Goal: Task Accomplishment & Management: Manage account settings

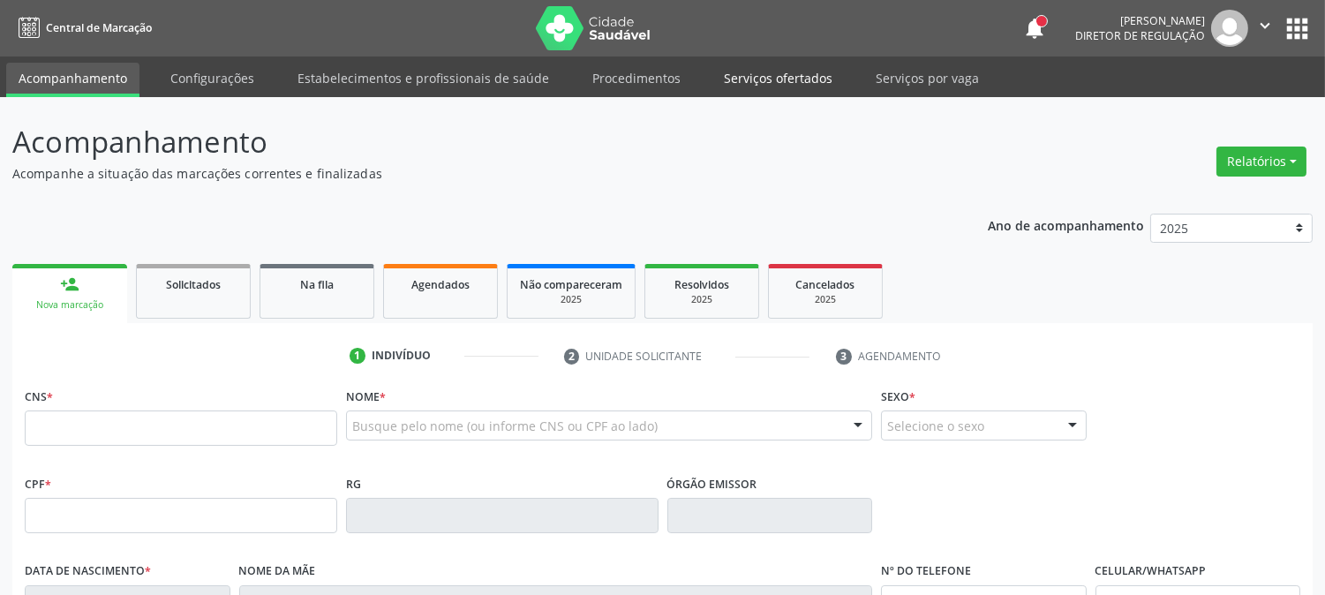
click at [754, 82] on link "Serviços ofertados" at bounding box center [777, 78] width 133 height 31
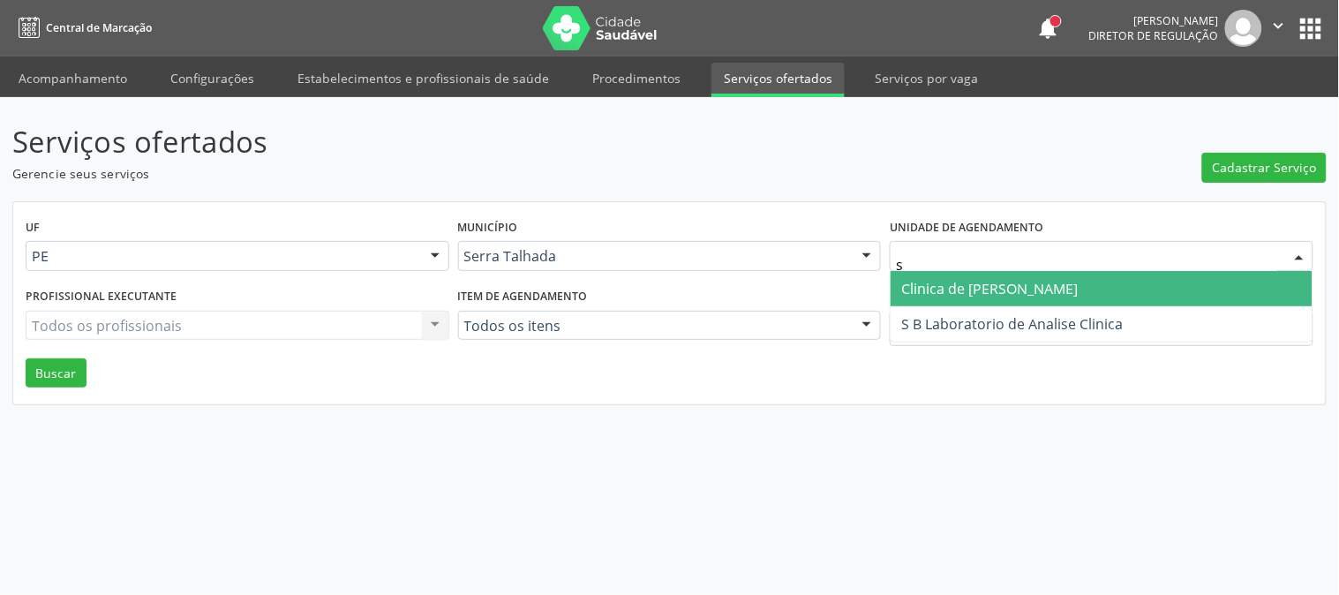
type input "s b"
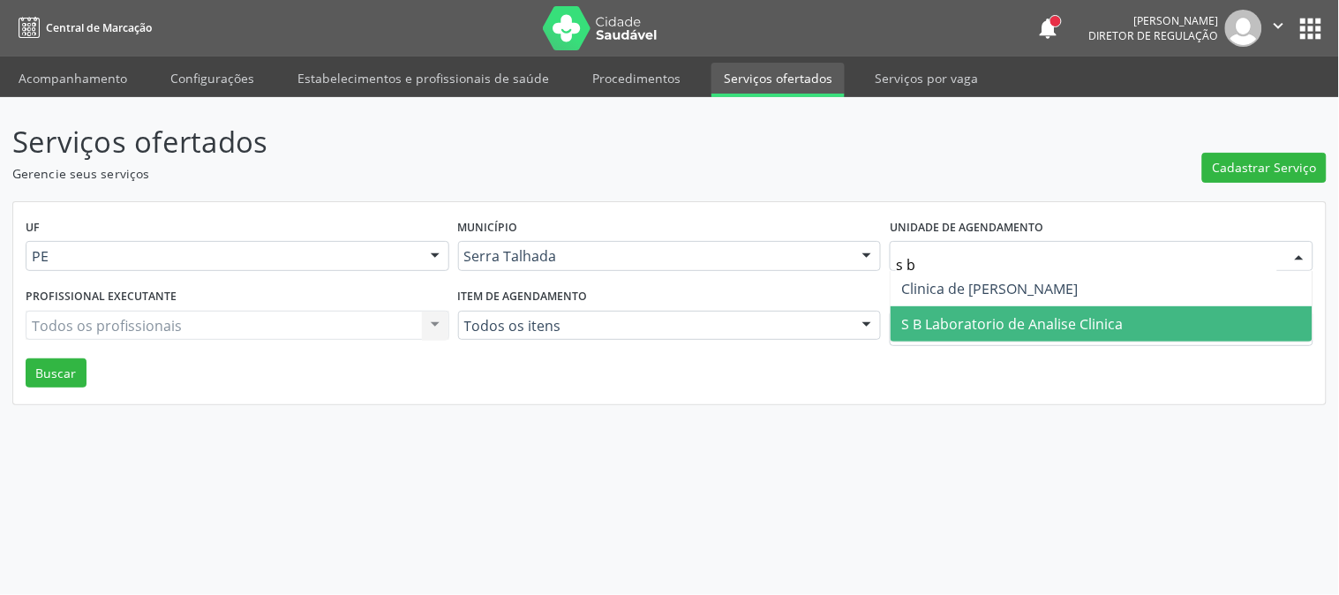
click at [956, 314] on span "S B Laboratorio de Analise Clinica" at bounding box center [1012, 323] width 222 height 19
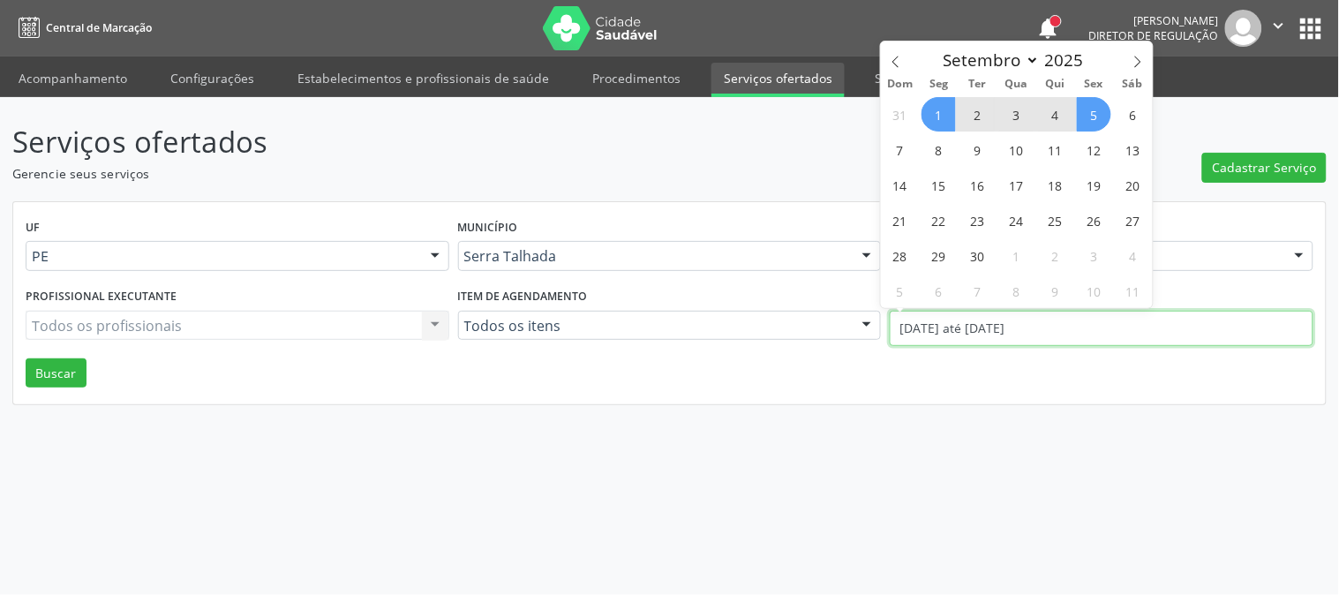
click at [956, 313] on input "[DATE] até [DATE]" at bounding box center [1102, 328] width 424 height 35
click at [889, 48] on span at bounding box center [896, 56] width 30 height 30
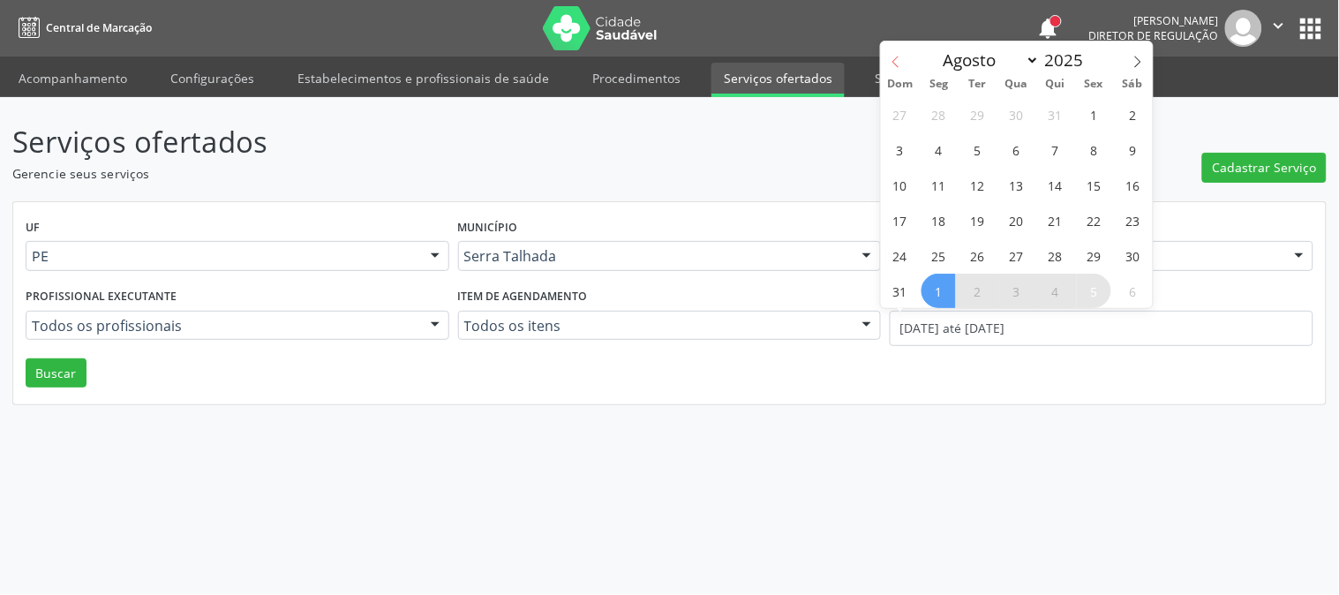
click at [889, 48] on span at bounding box center [896, 56] width 30 height 30
select select "6"
click at [947, 192] on span "14" at bounding box center [938, 185] width 34 height 34
type input "[DATE]"
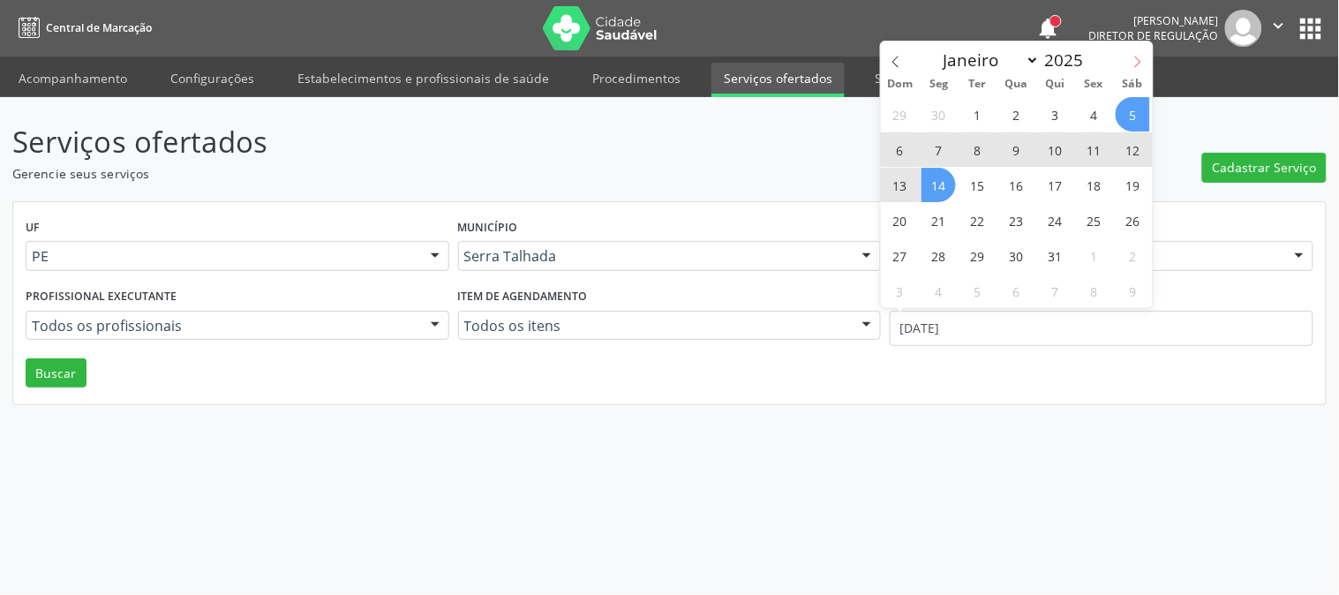
click at [1130, 64] on span at bounding box center [1138, 56] width 30 height 30
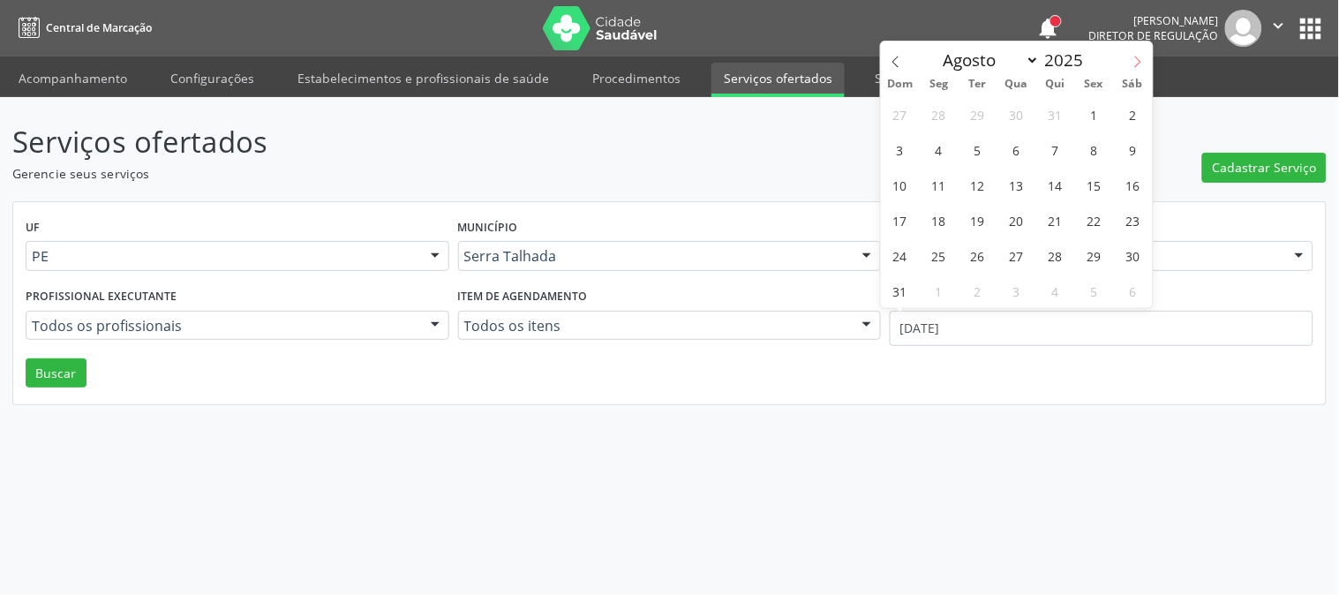
click at [1130, 64] on span at bounding box center [1138, 56] width 30 height 30
select select "8"
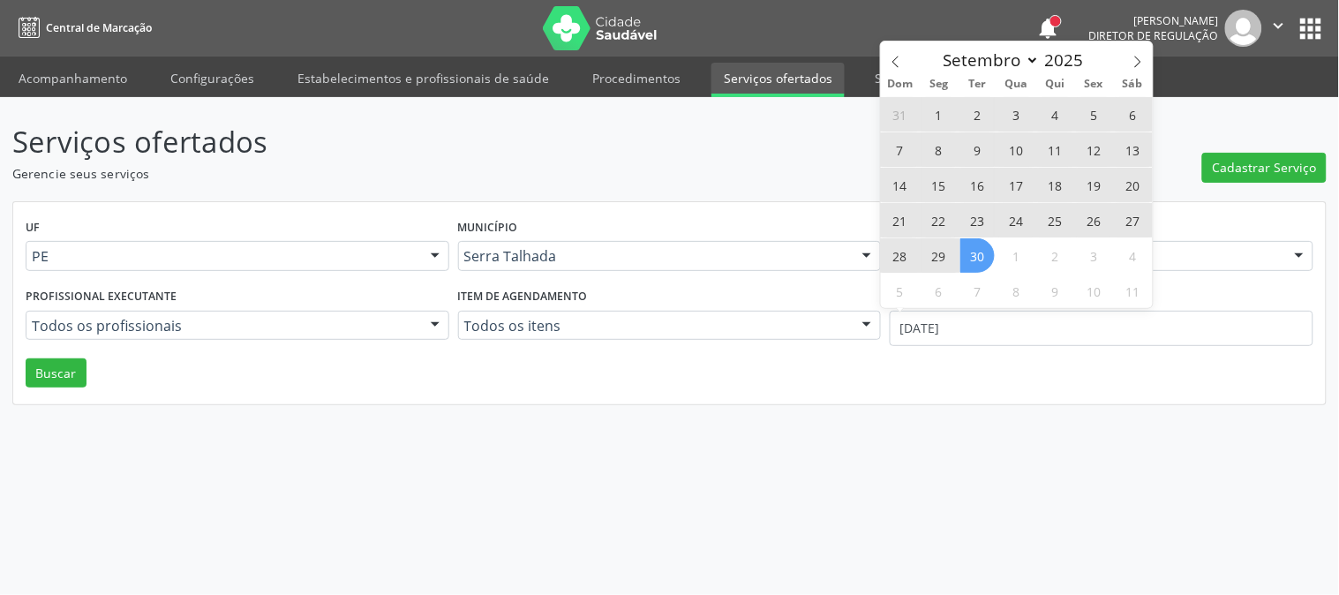
click at [982, 257] on span "30" at bounding box center [977, 255] width 34 height 34
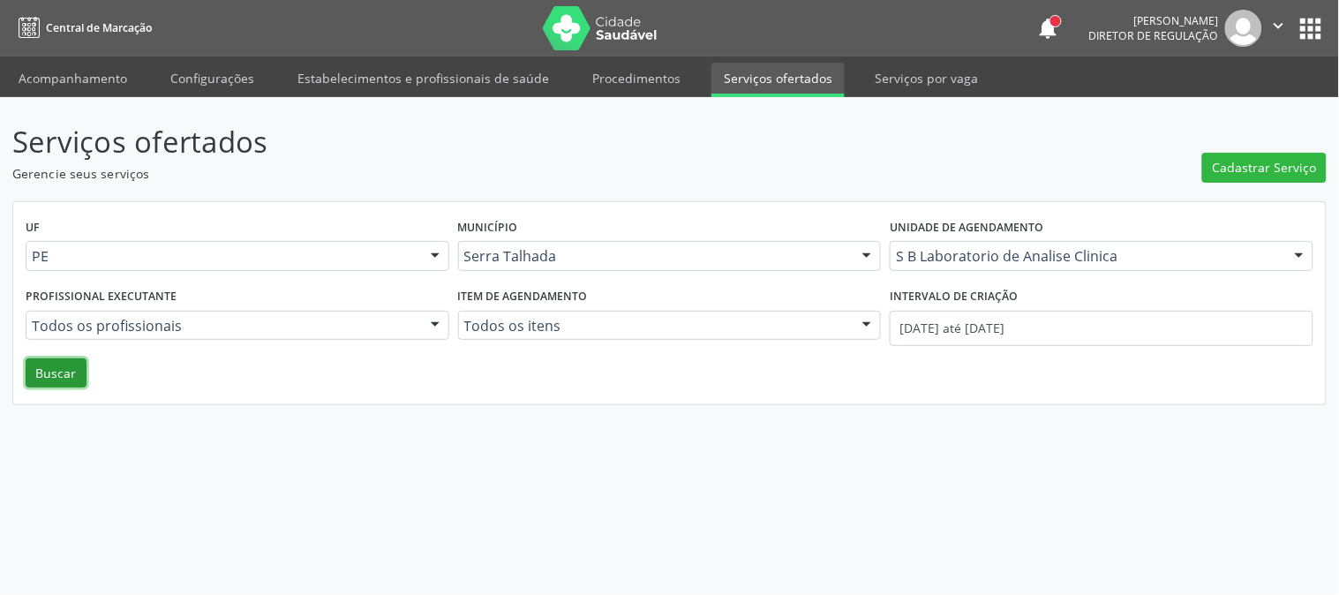
click at [68, 382] on button "Buscar" at bounding box center [56, 373] width 61 height 30
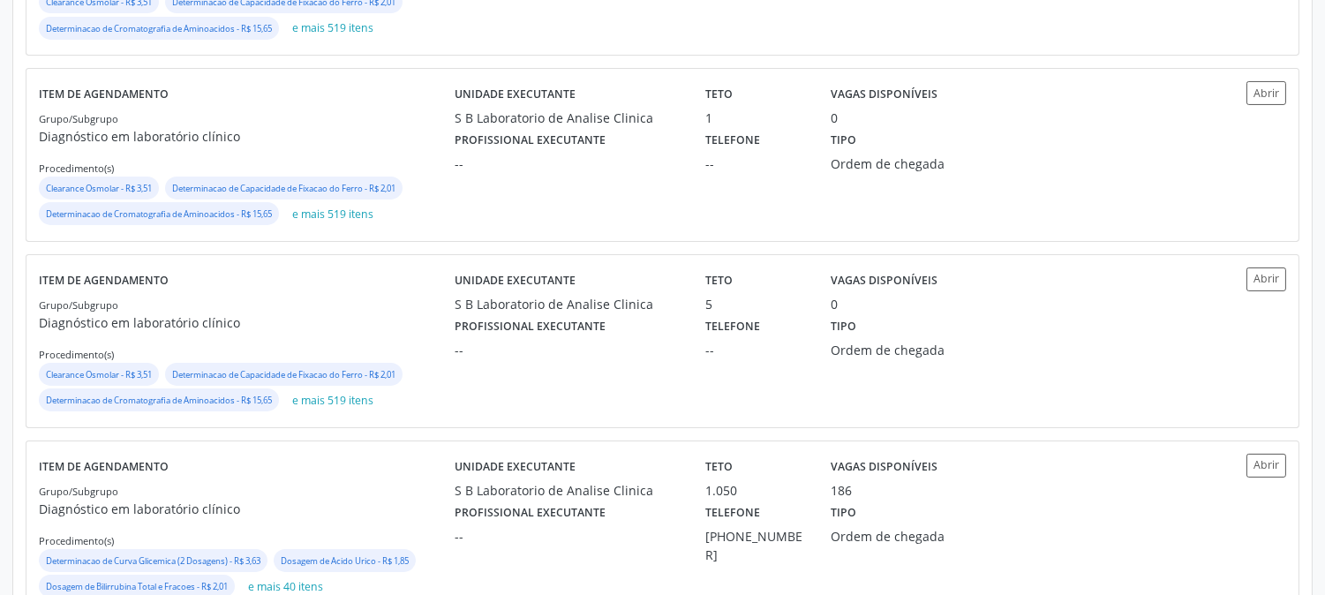
scroll to position [840, 0]
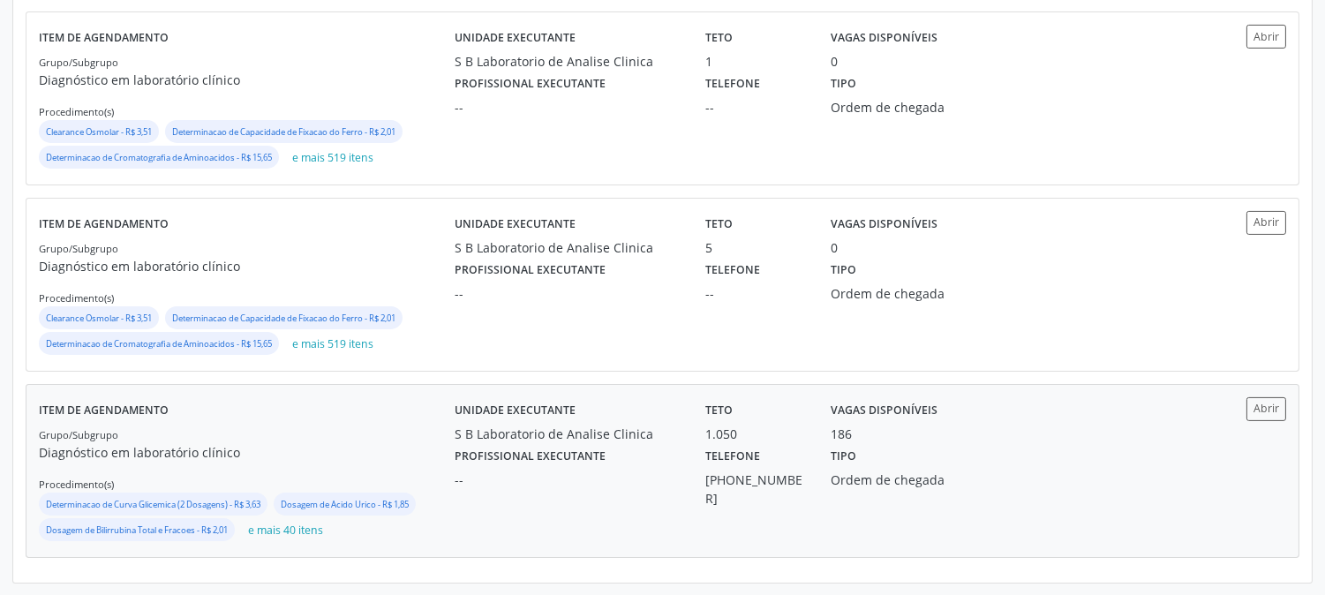
click at [443, 468] on div "Profissional executante --" at bounding box center [567, 475] width 251 height 64
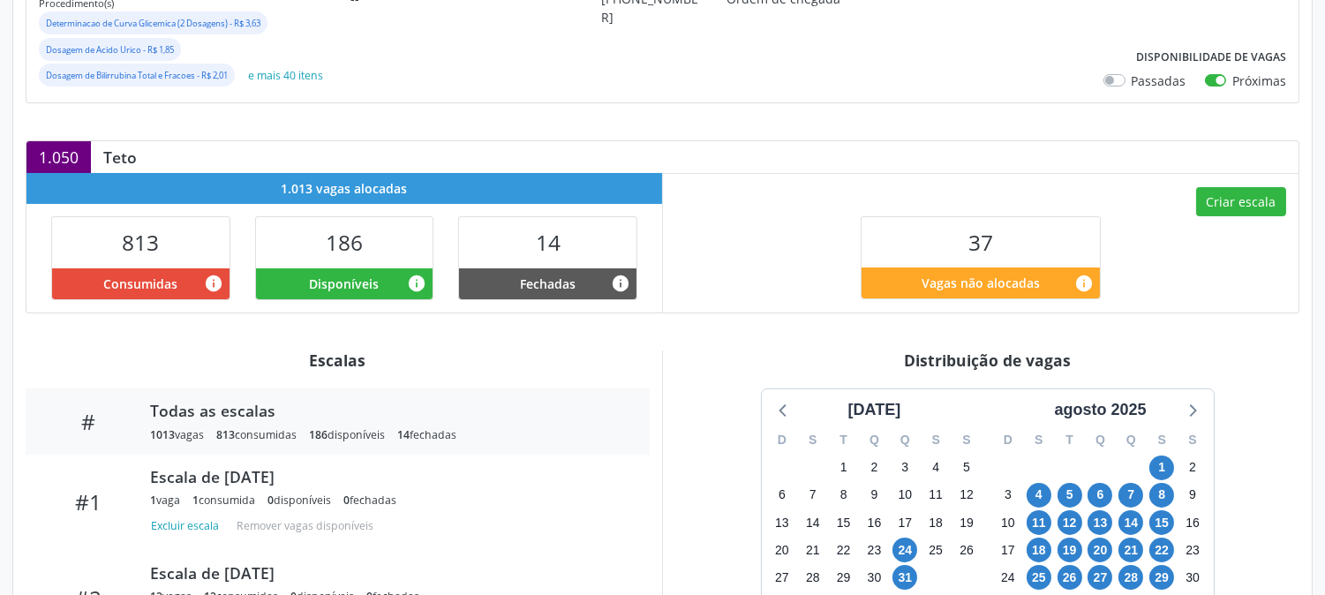
scroll to position [409, 0]
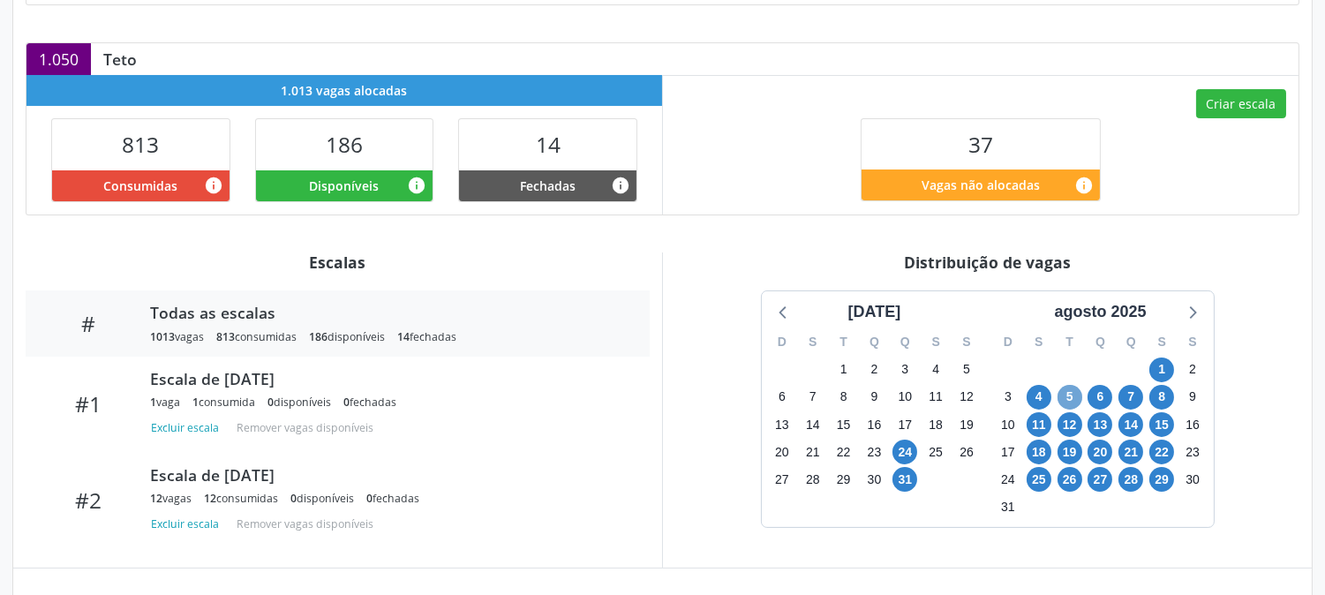
click at [1071, 403] on span "5" at bounding box center [1069, 397] width 25 height 25
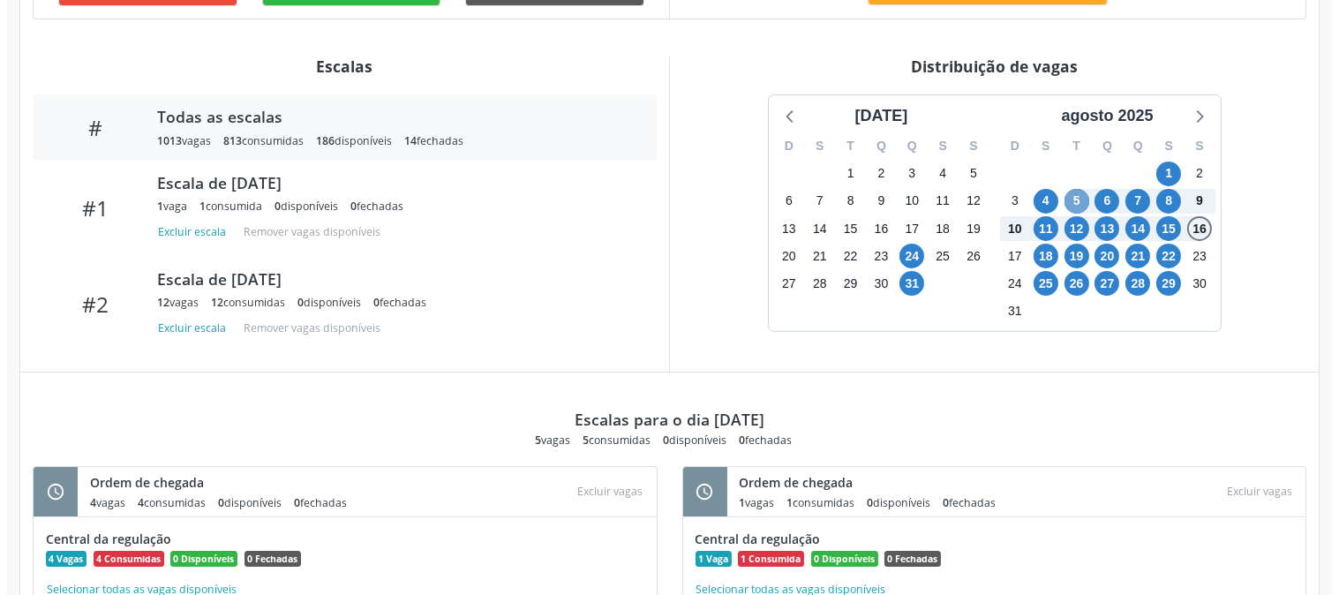
scroll to position [311, 0]
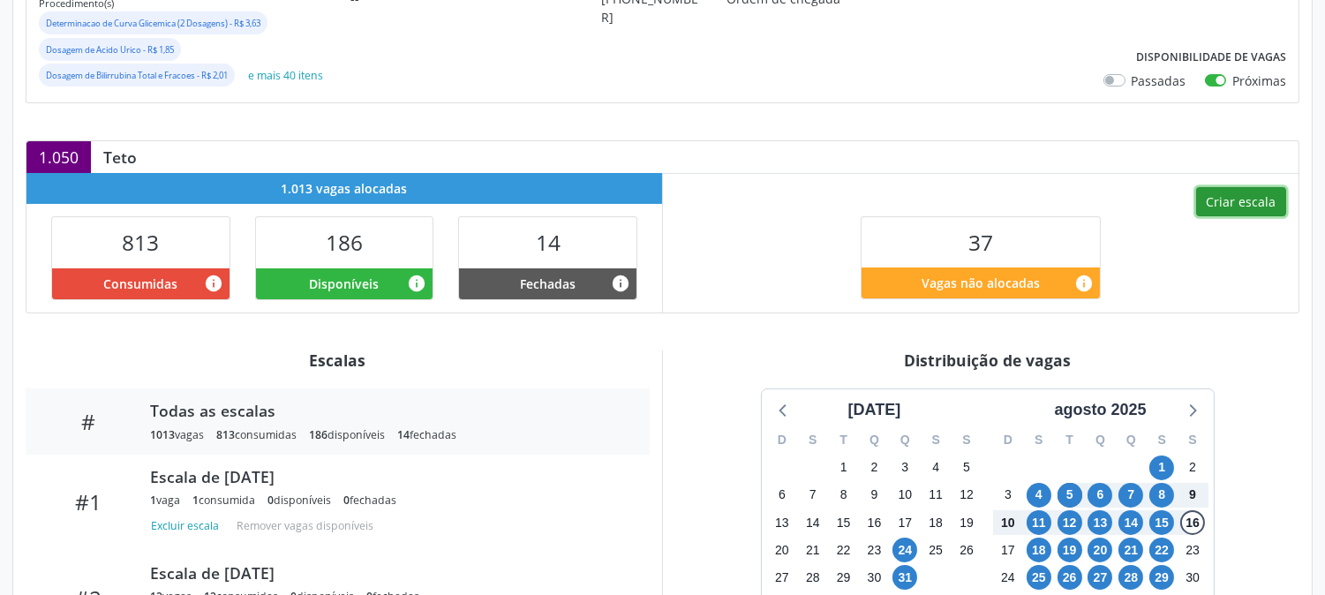
click at [1240, 210] on button "Criar escala" at bounding box center [1241, 202] width 90 height 30
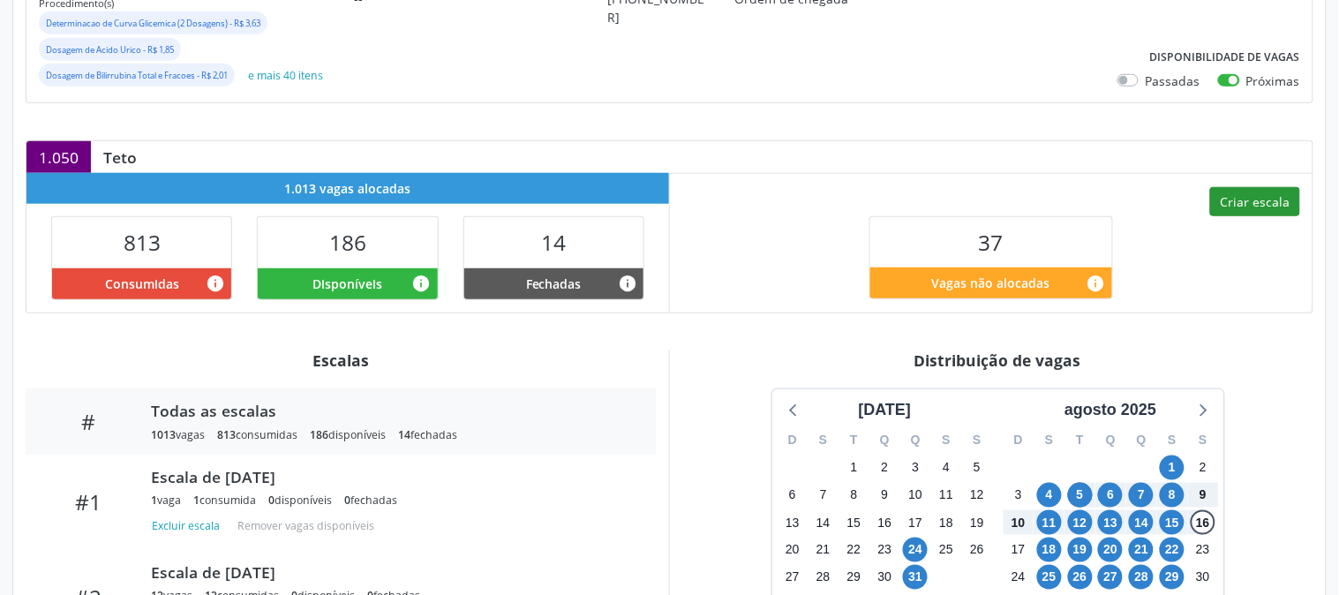
select select "8"
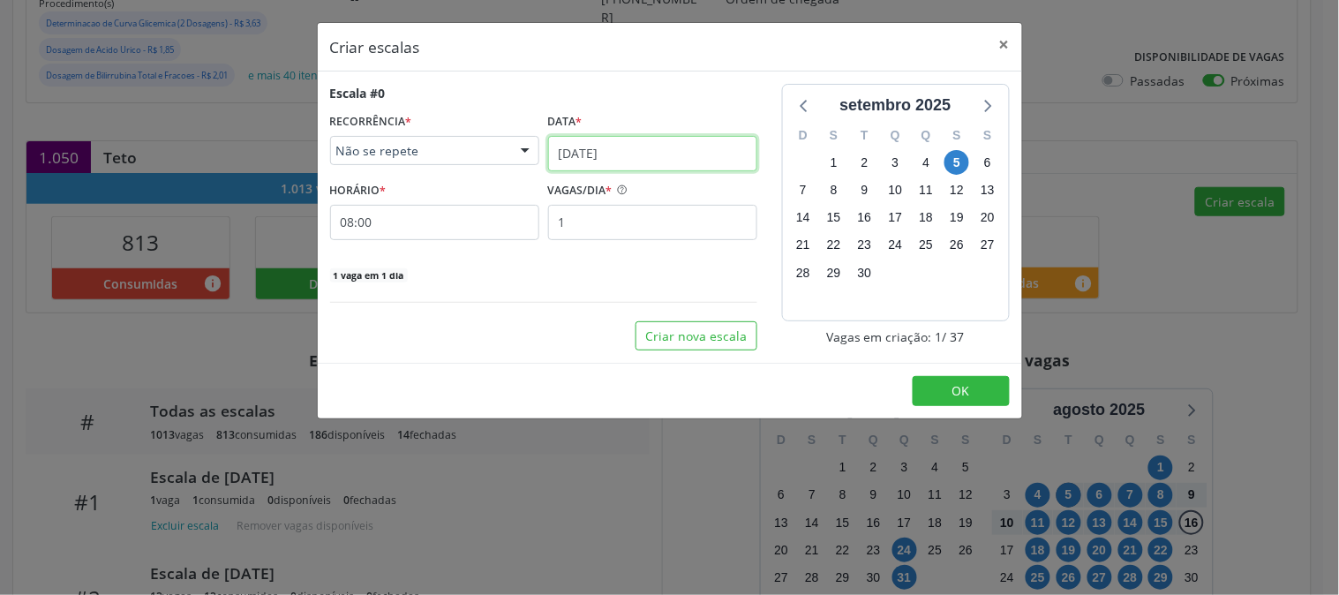
click at [675, 169] on input "05/09/2025" at bounding box center [652, 153] width 209 height 35
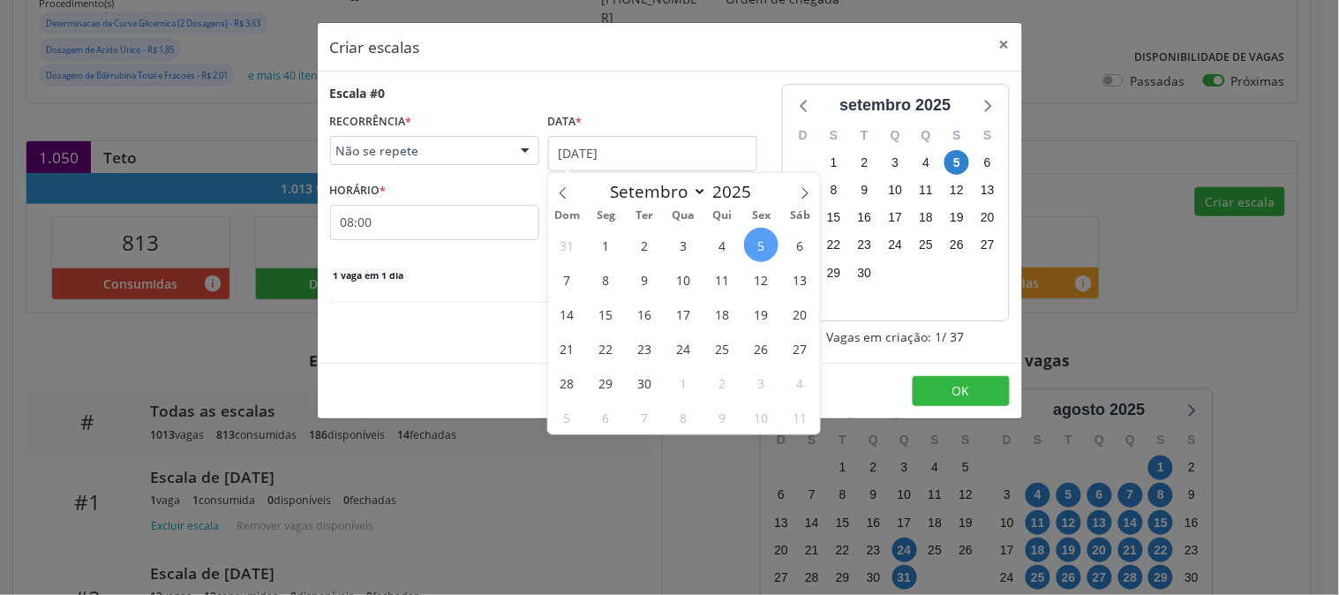
click at [757, 242] on span "5" at bounding box center [761, 245] width 34 height 34
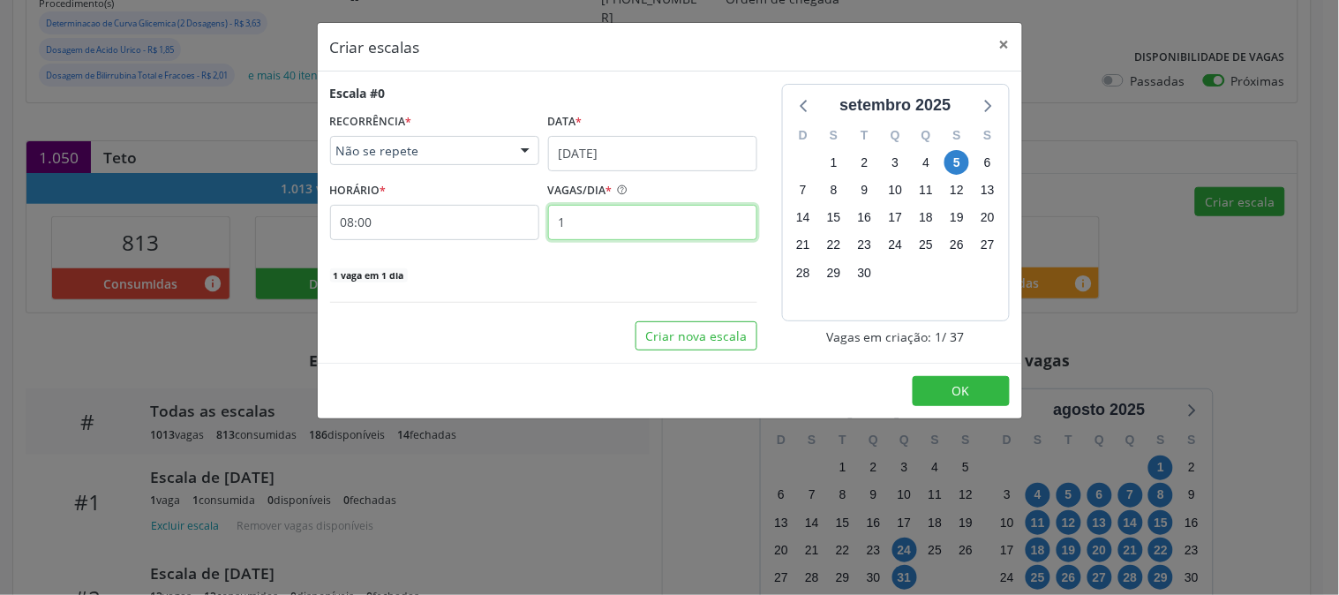
click at [638, 222] on input "1" at bounding box center [652, 222] width 209 height 35
type input "12"
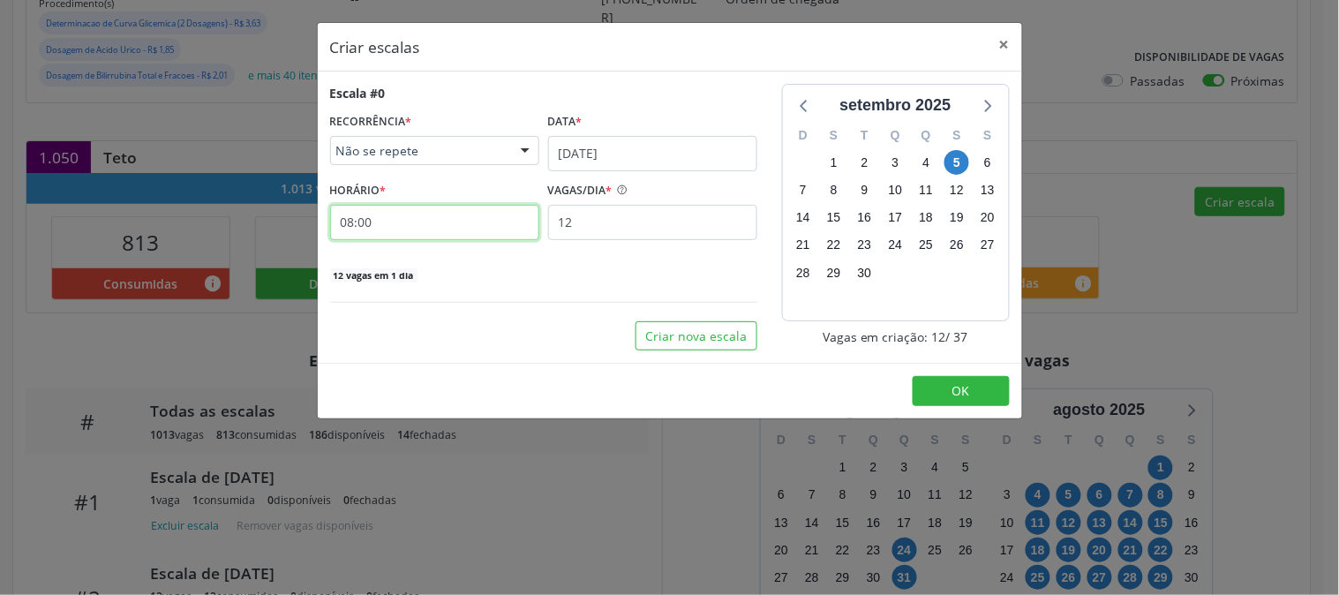
click at [513, 229] on input "08:00" at bounding box center [434, 222] width 209 height 35
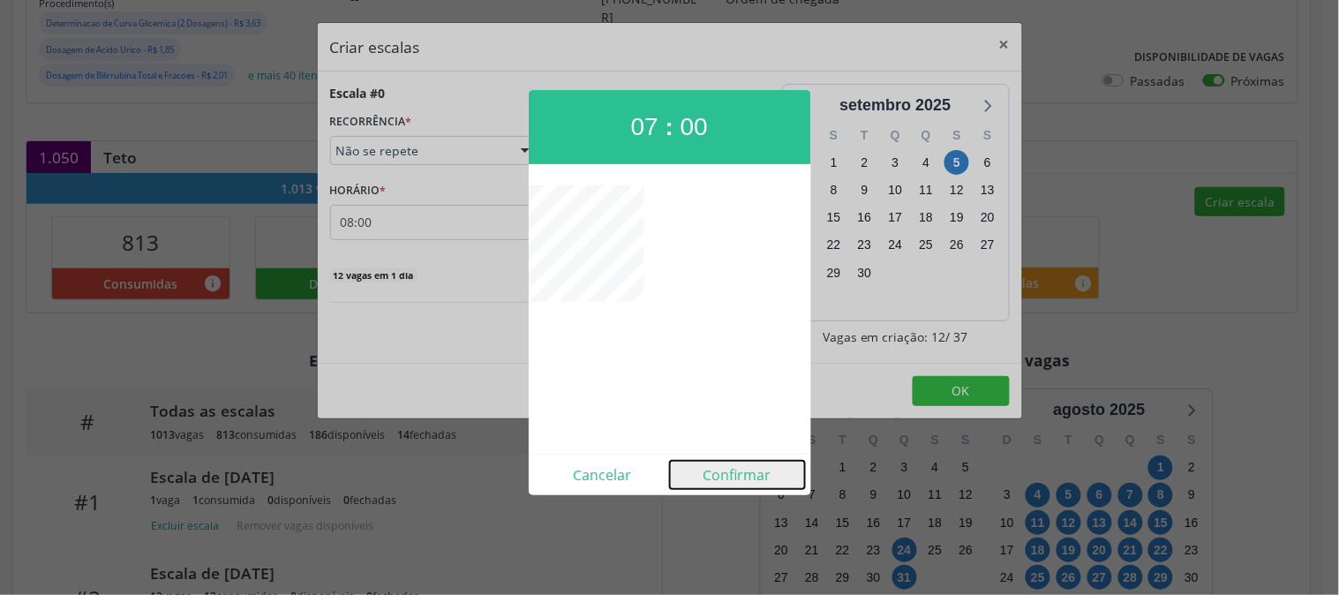
click at [741, 482] on button "Confirmar" at bounding box center [737, 475] width 135 height 28
type input "07:00"
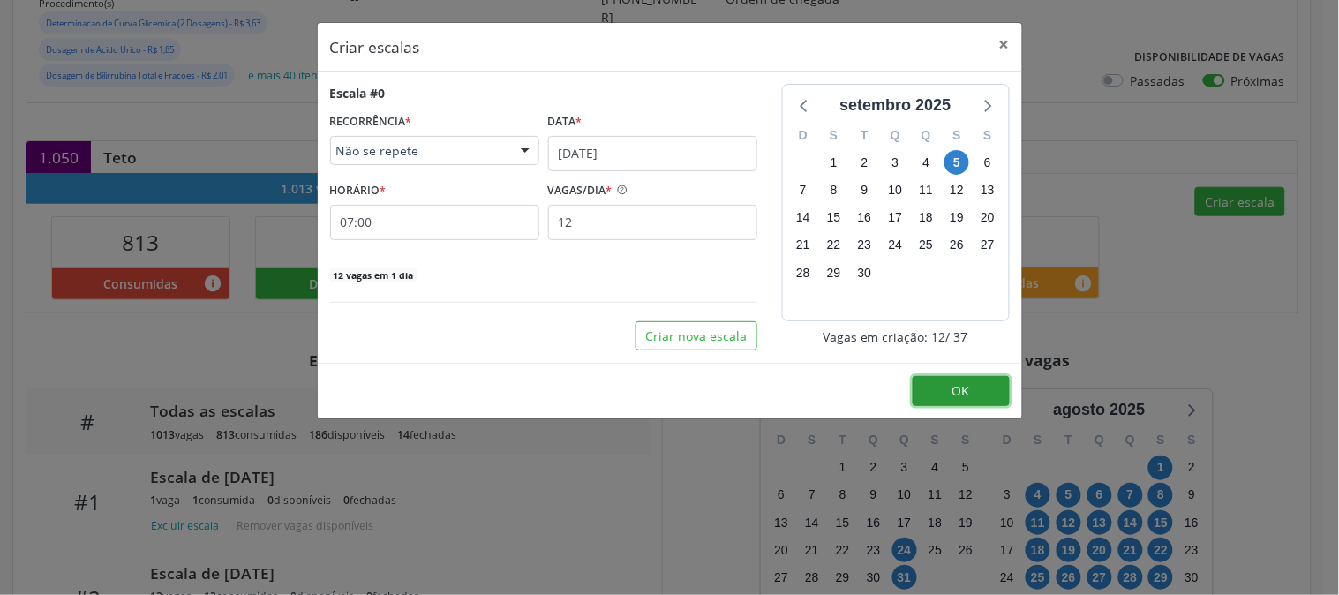
click at [937, 389] on button "OK" at bounding box center [961, 391] width 97 height 30
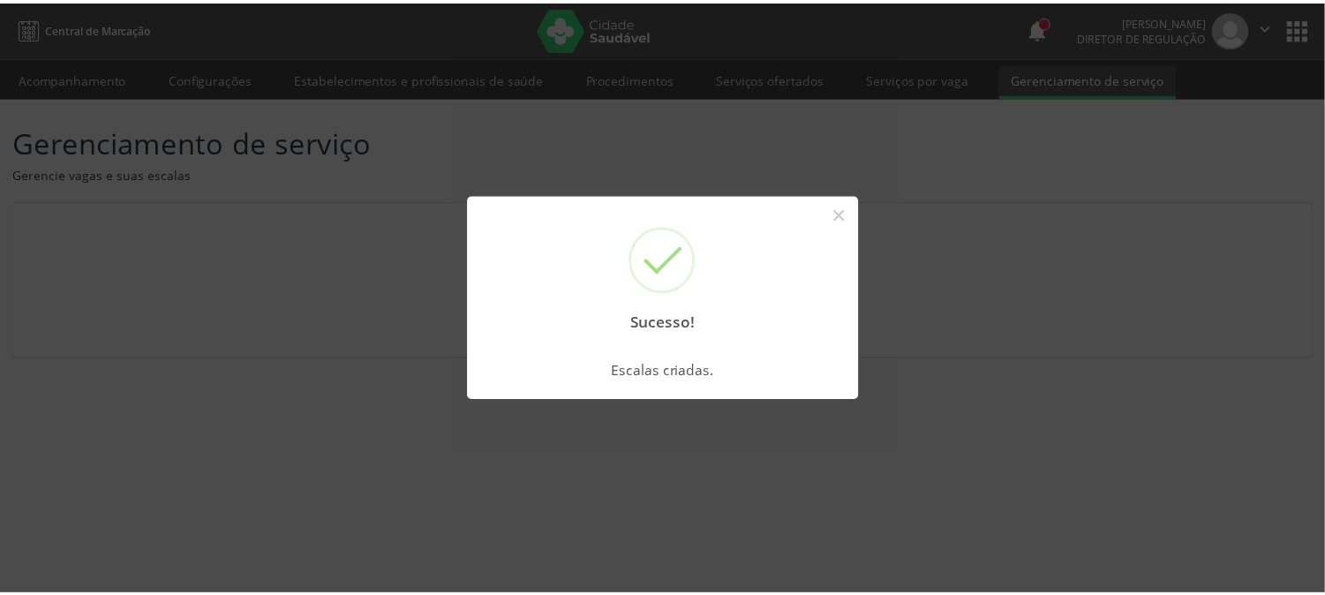
scroll to position [0, 0]
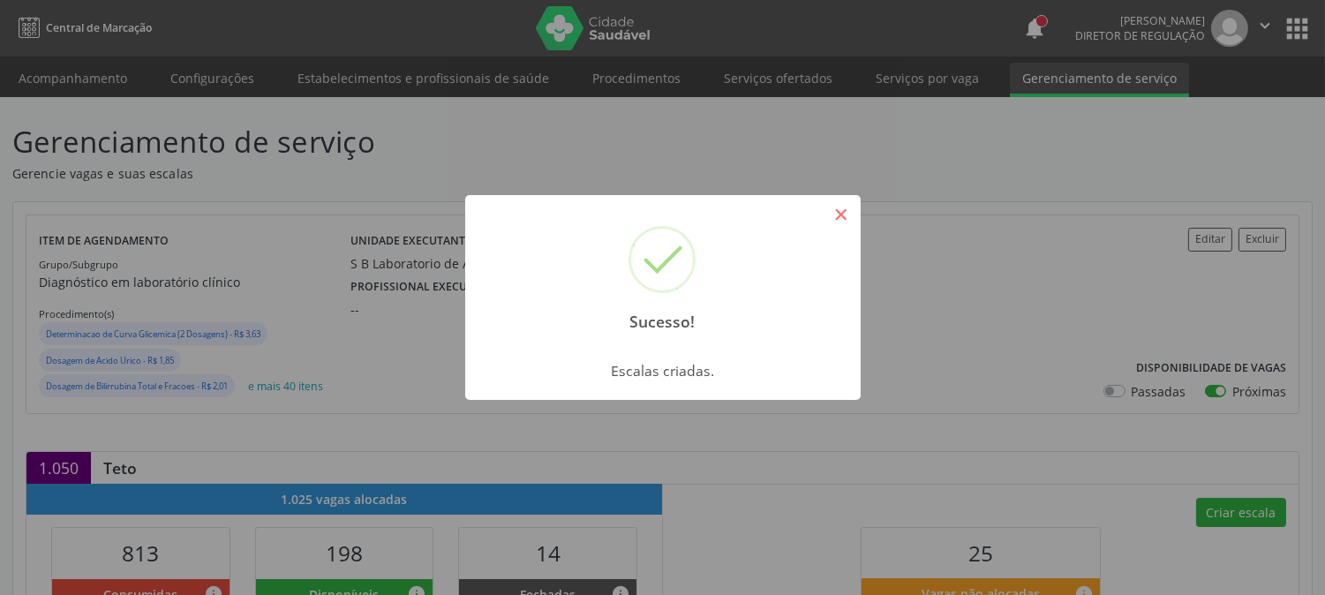
click at [833, 215] on button "×" at bounding box center [841, 214] width 30 height 30
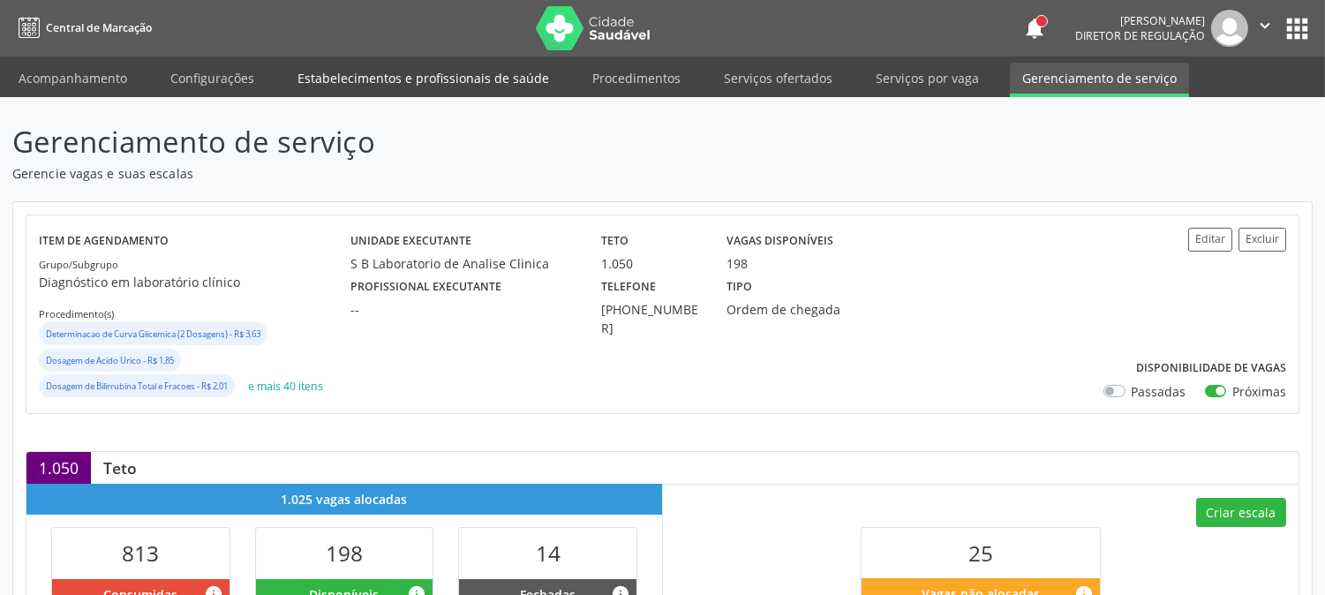
click at [334, 76] on link "Estabelecimentos e profissionais de saúde" at bounding box center [423, 78] width 276 height 31
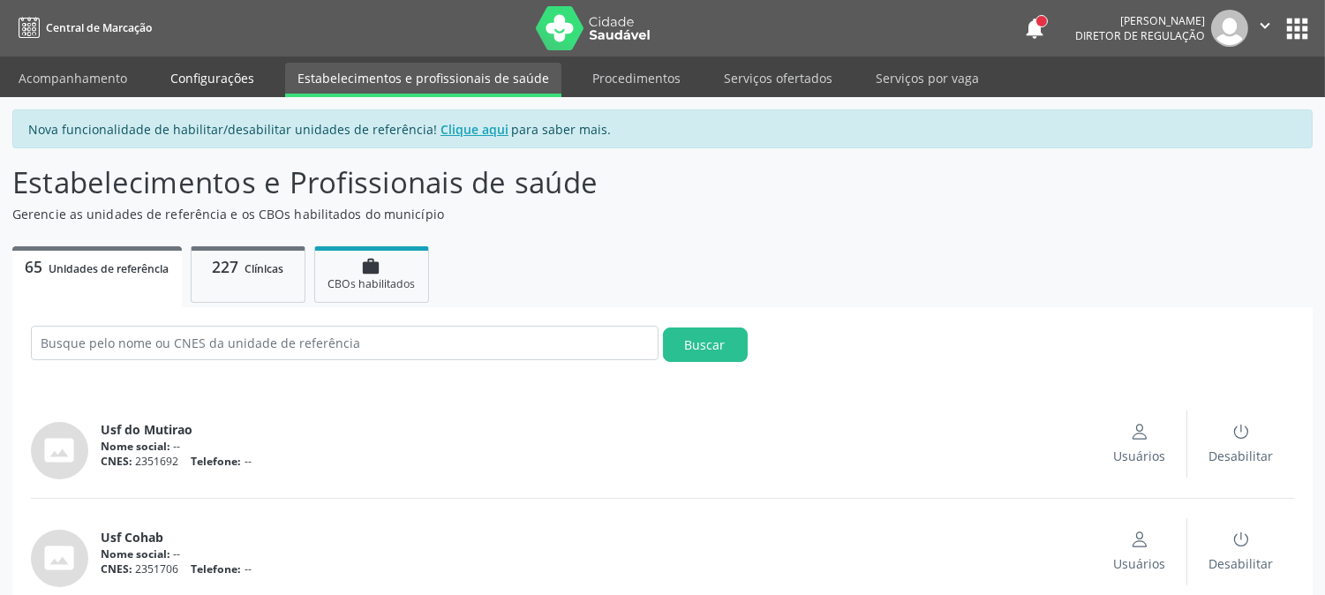
click at [217, 74] on link "Configurações" at bounding box center [212, 78] width 109 height 31
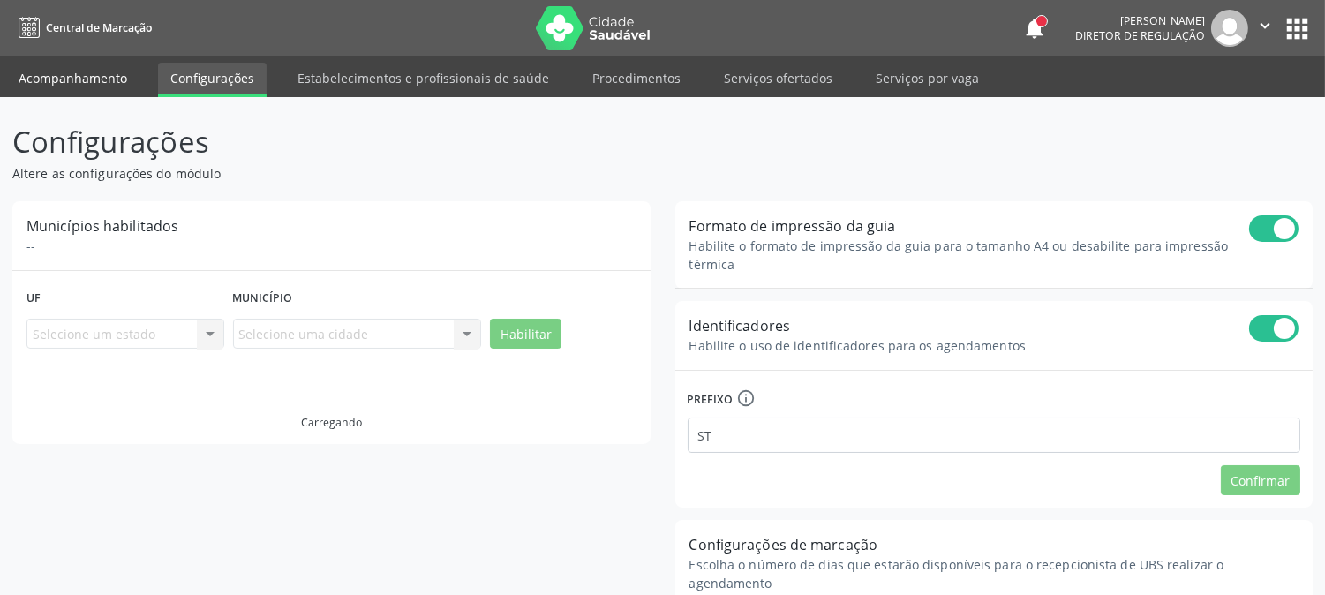
click at [97, 78] on link "Acompanhamento" at bounding box center [72, 78] width 133 height 31
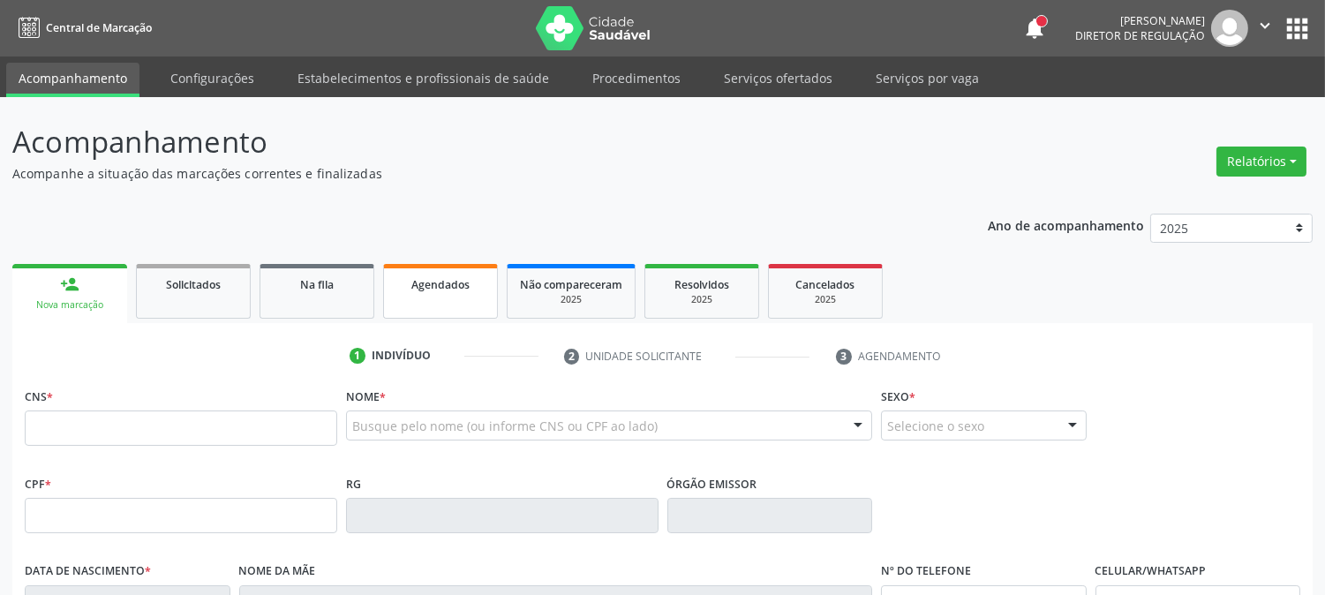
click at [442, 274] on div "Agendados" at bounding box center [440, 283] width 88 height 19
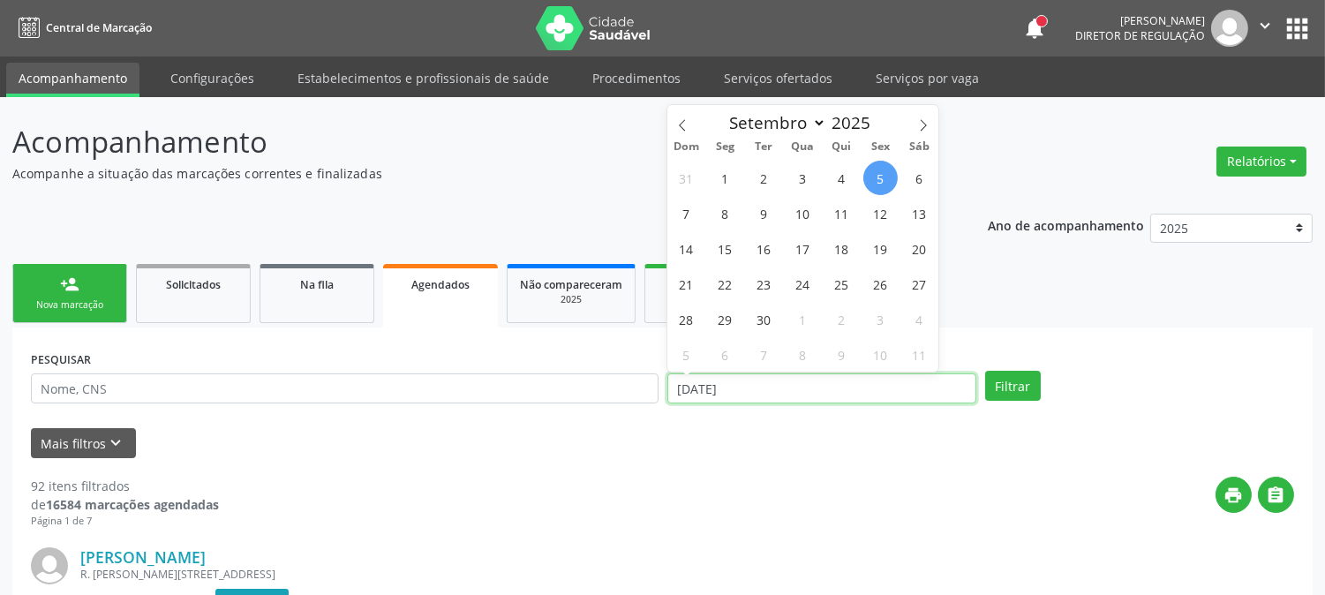
click at [741, 385] on input "05/09/2025" at bounding box center [821, 388] width 309 height 30
click at [690, 126] on span at bounding box center [682, 120] width 30 height 30
select select "7"
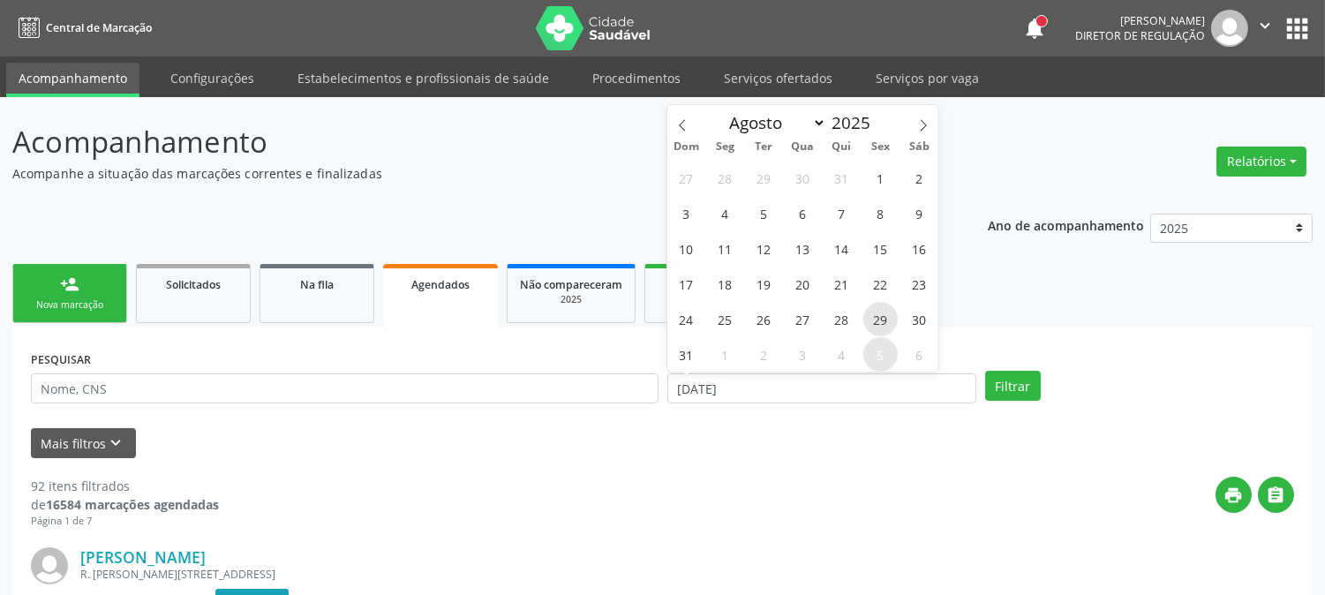
click at [872, 306] on span "29" at bounding box center [880, 319] width 34 height 34
type input "29/08/2025"
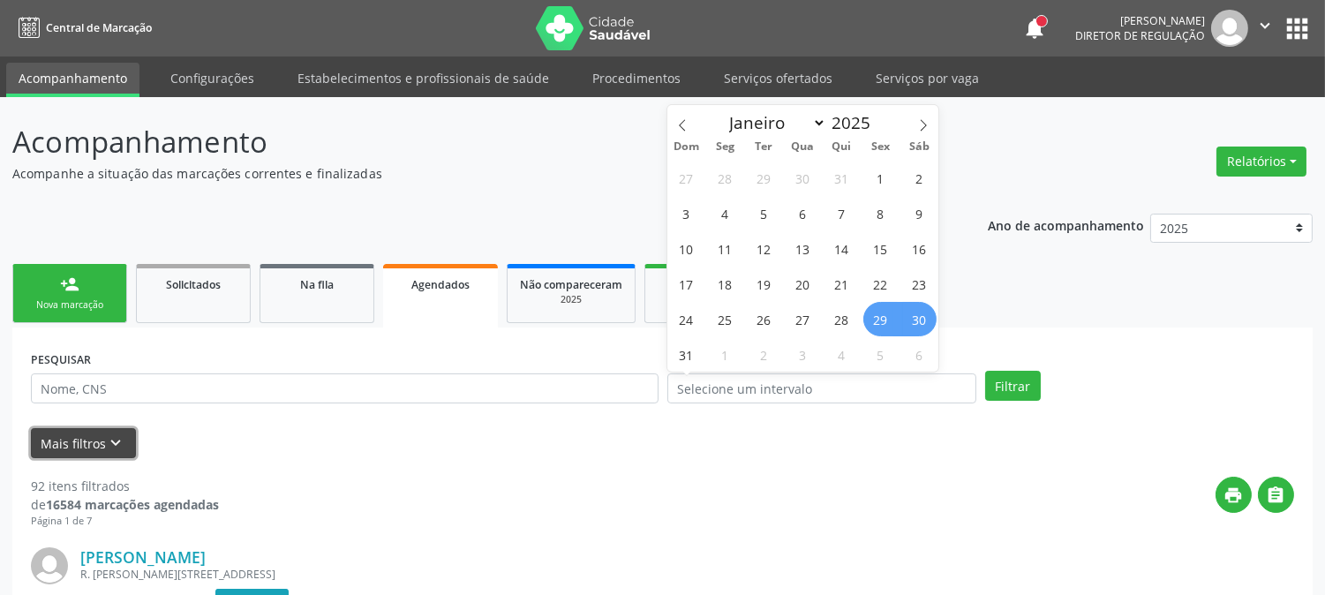
click at [78, 433] on button "Mais filtros keyboard_arrow_down" at bounding box center [83, 443] width 105 height 31
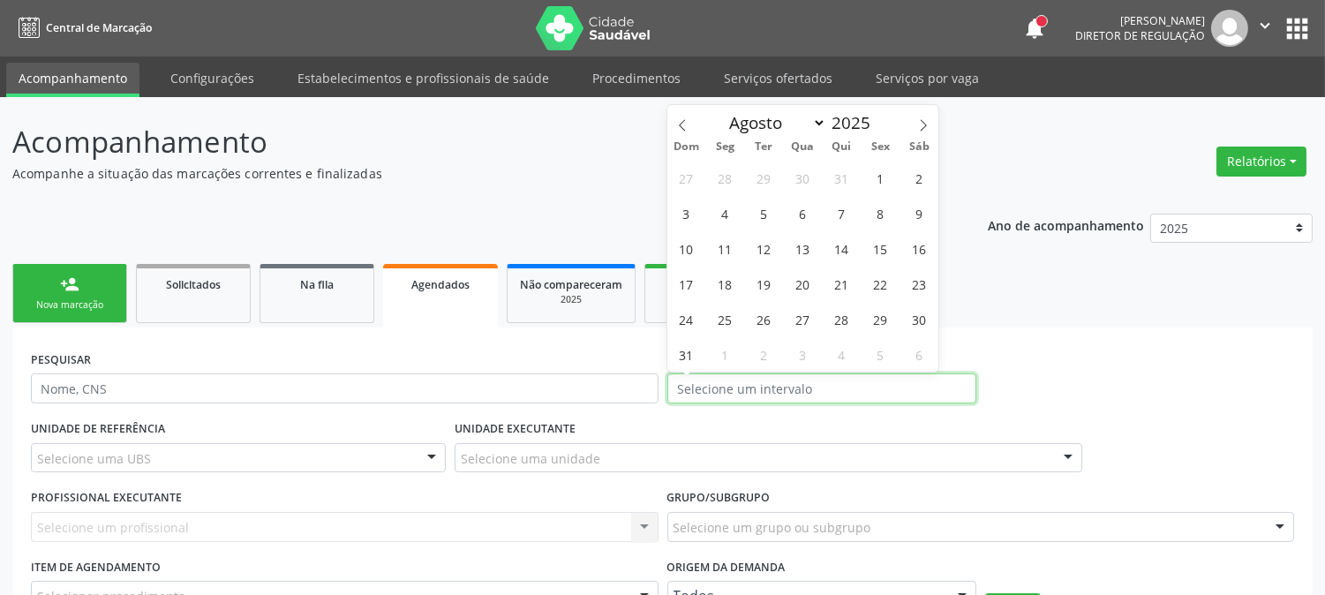
click at [745, 394] on input "text" at bounding box center [821, 388] width 309 height 30
click at [879, 321] on span "29" at bounding box center [880, 319] width 34 height 34
type input "29/08/2025"
click at [879, 321] on span "29" at bounding box center [880, 319] width 34 height 34
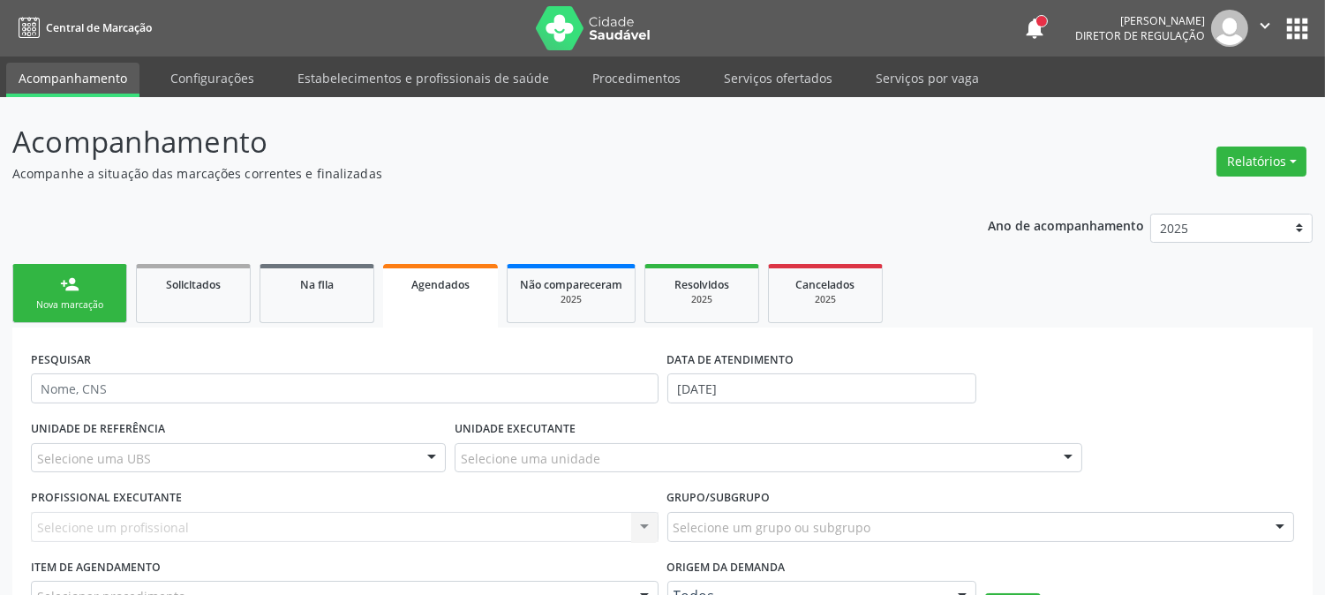
scroll to position [98, 0]
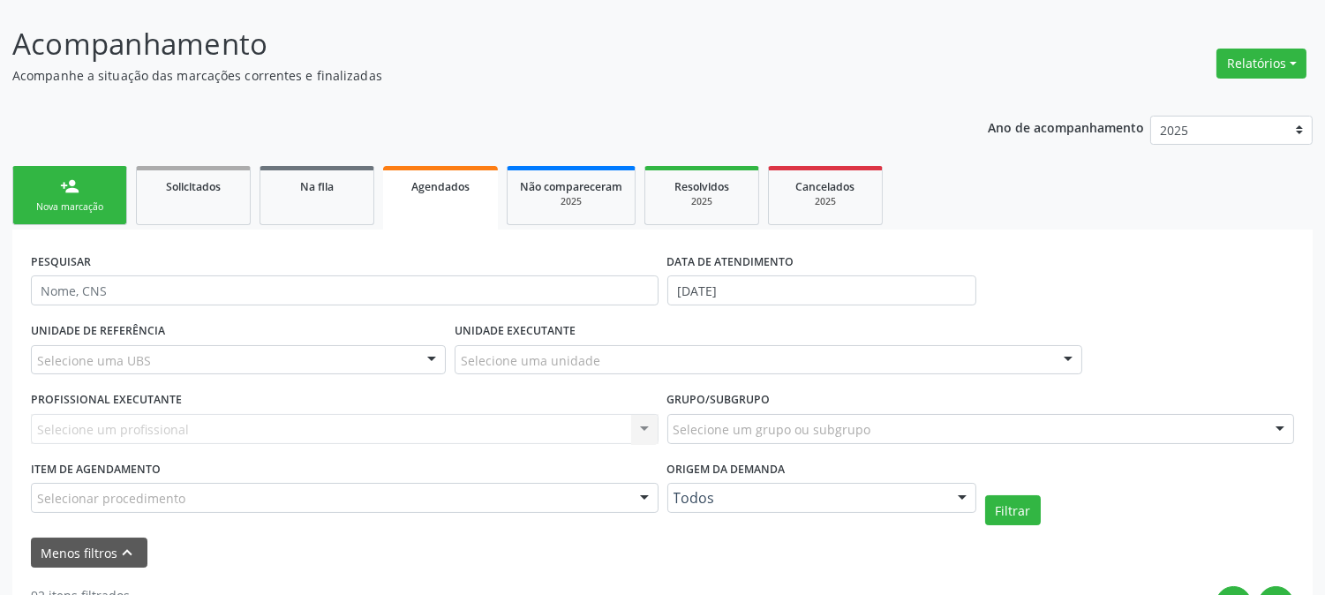
click at [363, 349] on div "Selecione uma UBS" at bounding box center [238, 360] width 415 height 30
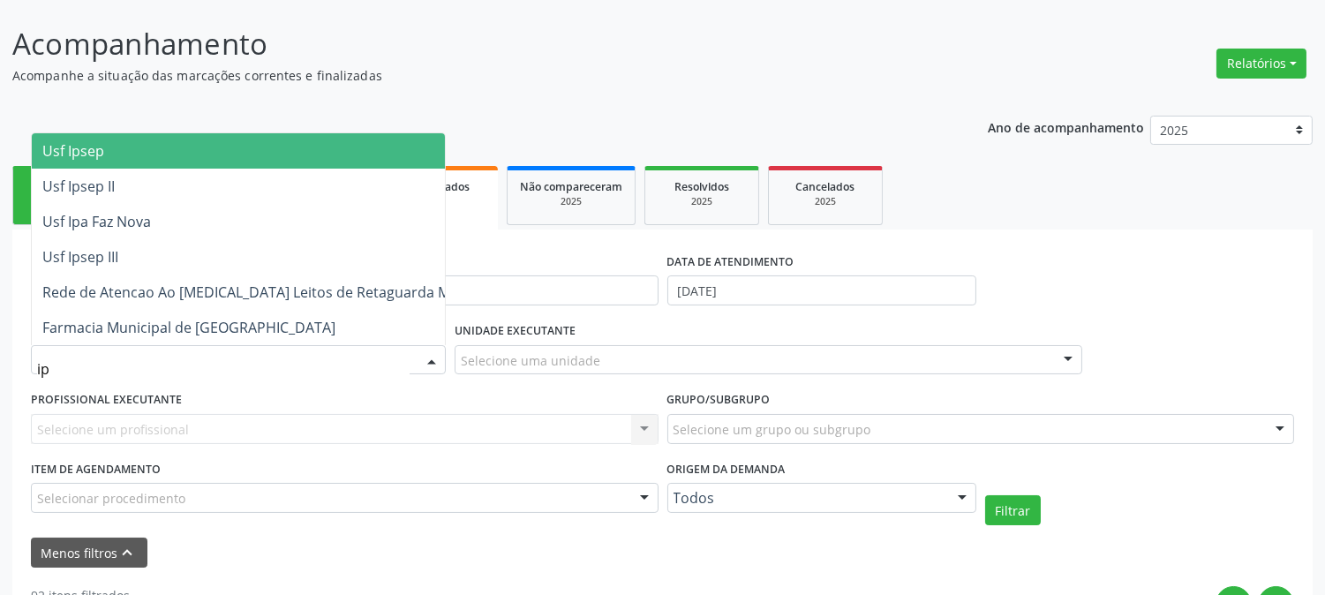
type input "ipa"
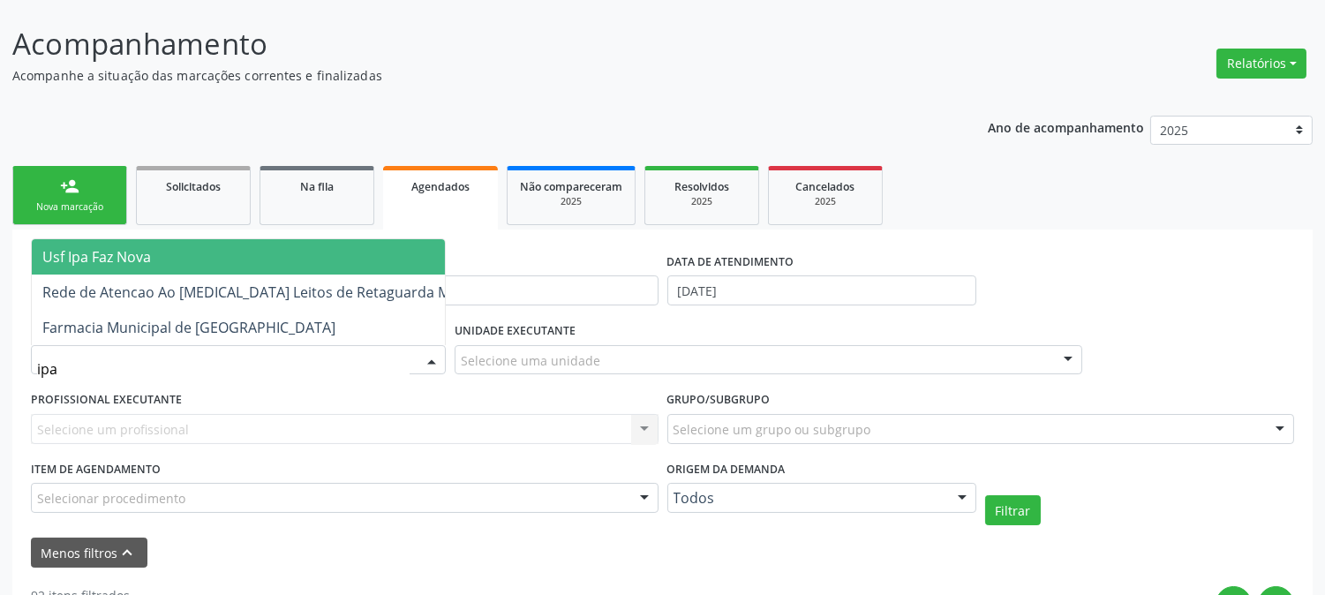
click at [274, 248] on span "Usf Ipa Faz Nova" at bounding box center [272, 256] width 481 height 35
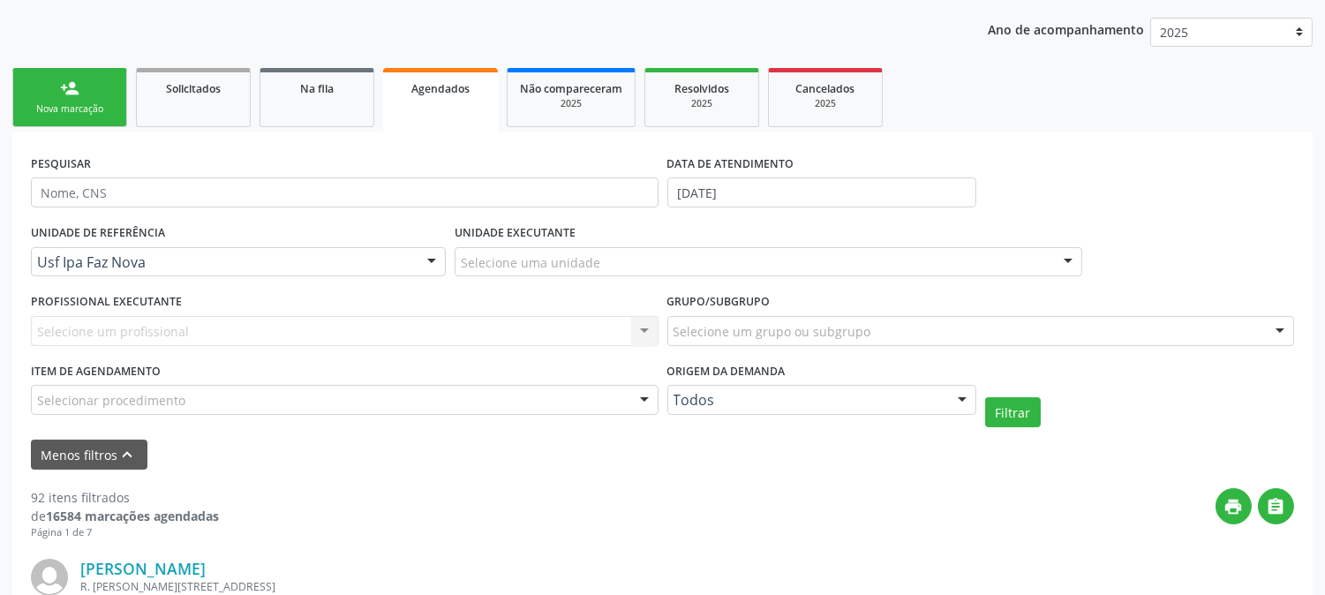
scroll to position [294, 0]
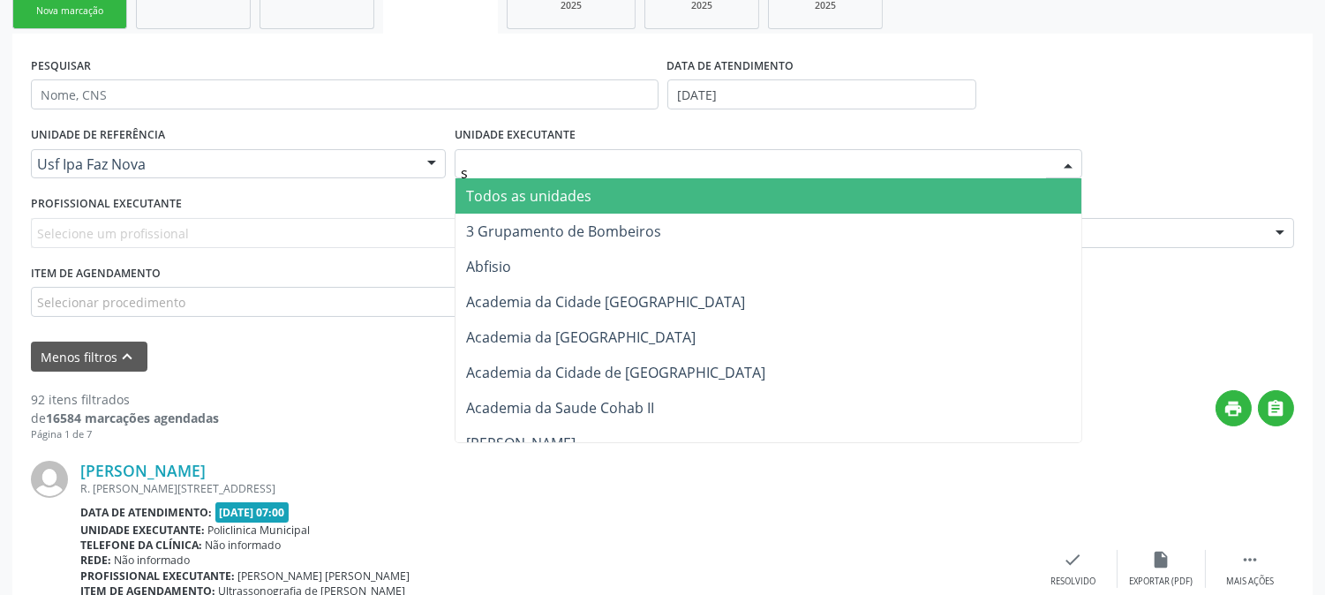
type input "s b"
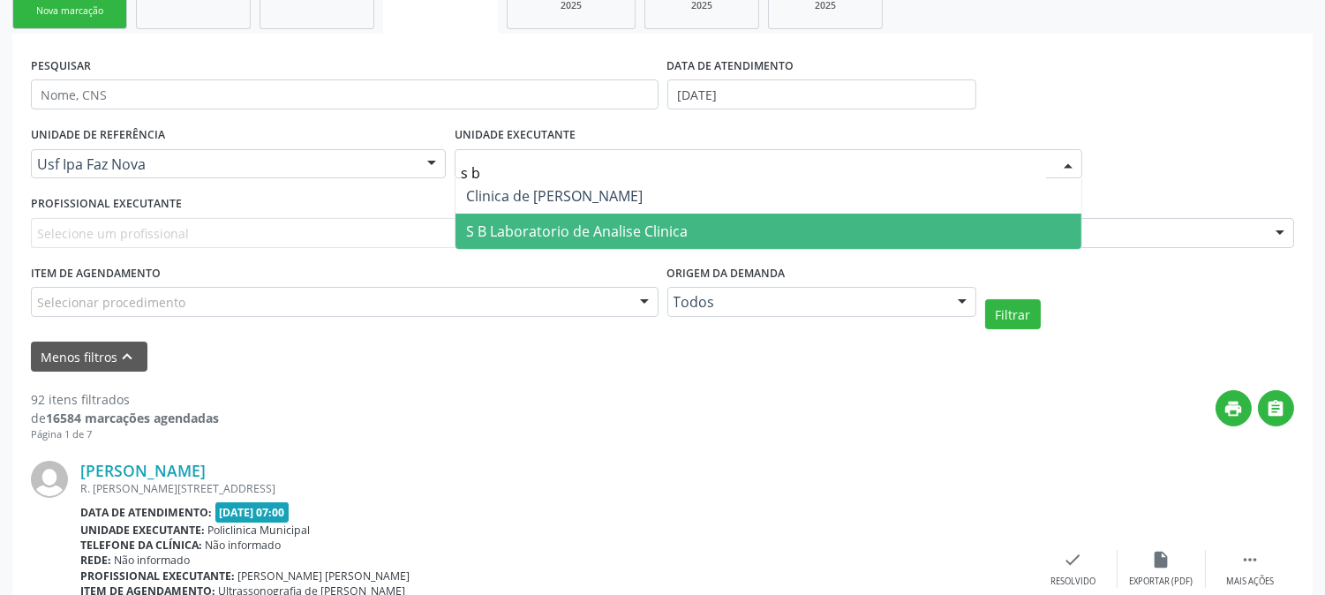
click at [568, 216] on span "S B Laboratorio de Analise Clinica" at bounding box center [768, 231] width 626 height 35
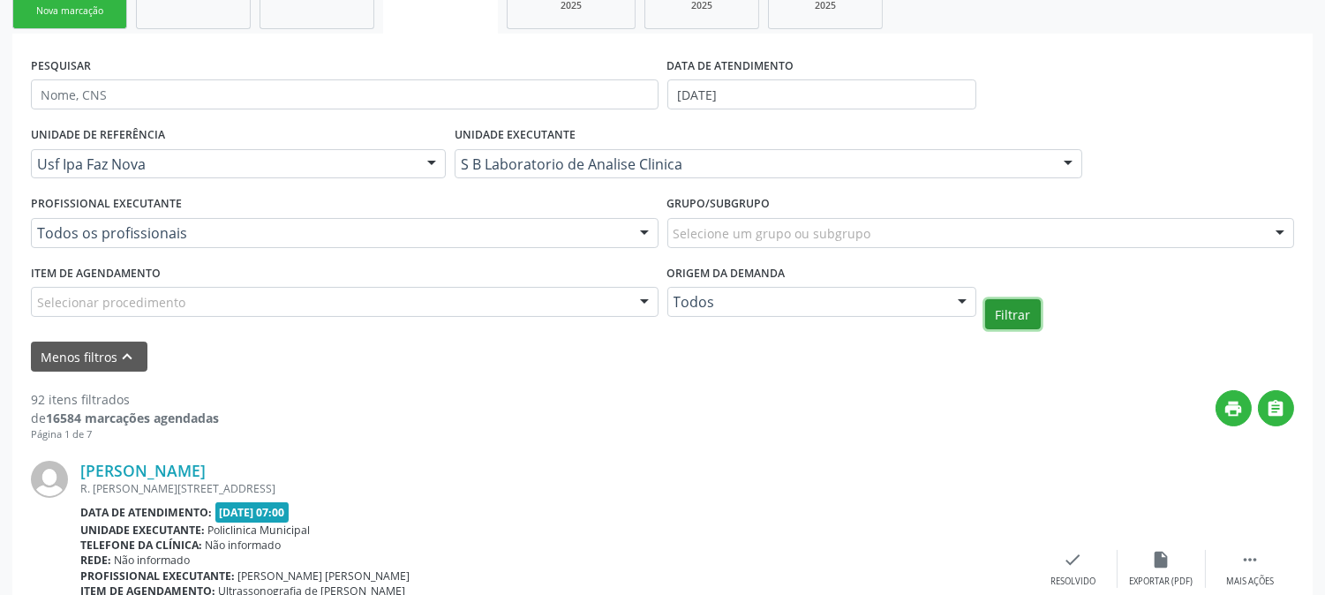
click at [1029, 310] on button "Filtrar" at bounding box center [1013, 314] width 56 height 30
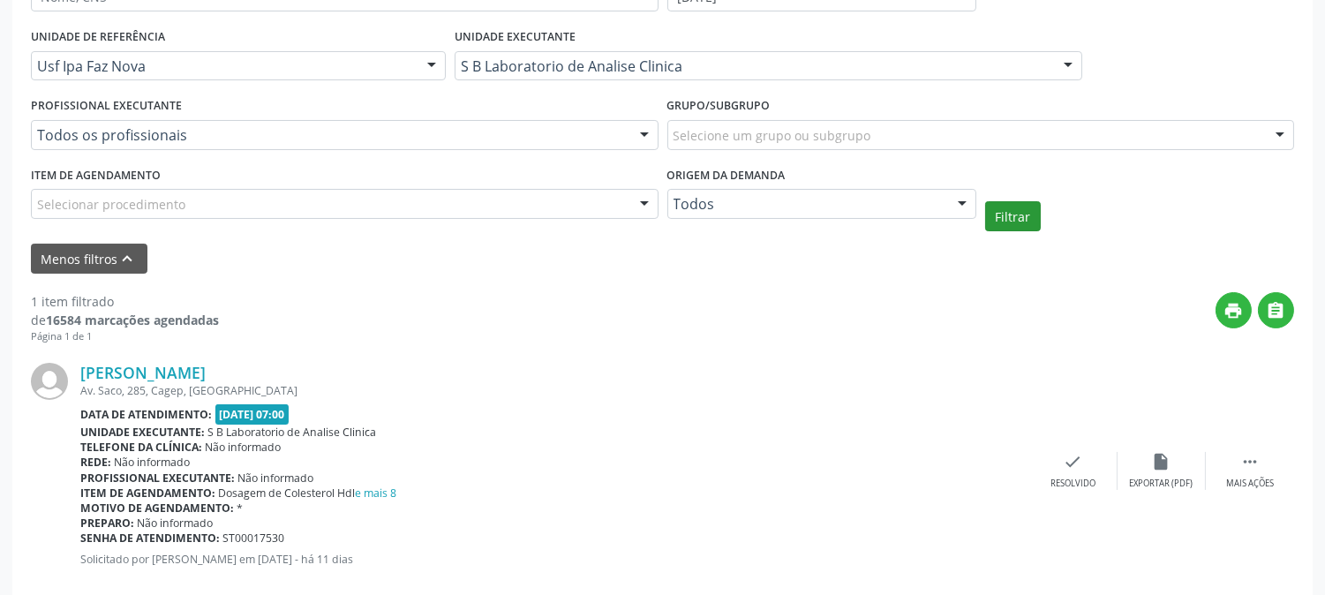
scroll to position [425, 0]
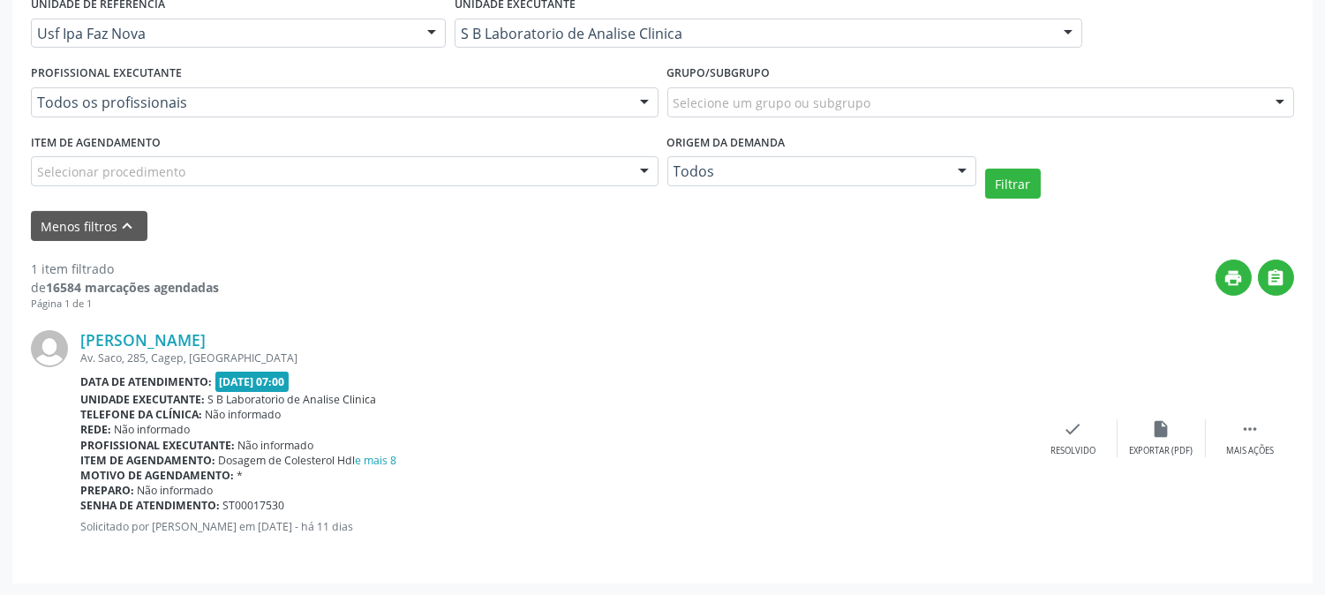
click at [799, 545] on div "Erica Cristina de Lima Oliveira Av. Saco, 285, Cagep, Serra Talhada - PE Data d…" at bounding box center [554, 438] width 949 height 216
click at [1267, 447] on div "Mais ações" at bounding box center [1250, 451] width 48 height 12
click at [1172, 430] on div "edit Editar" at bounding box center [1161, 438] width 88 height 38
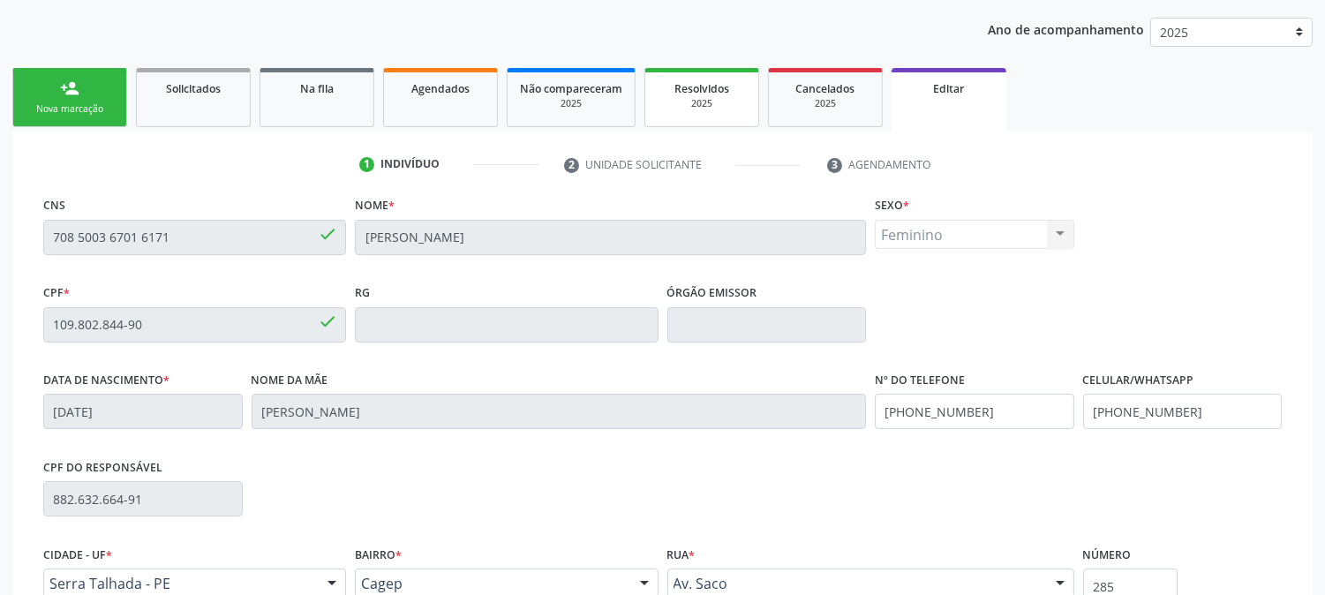
scroll to position [384, 0]
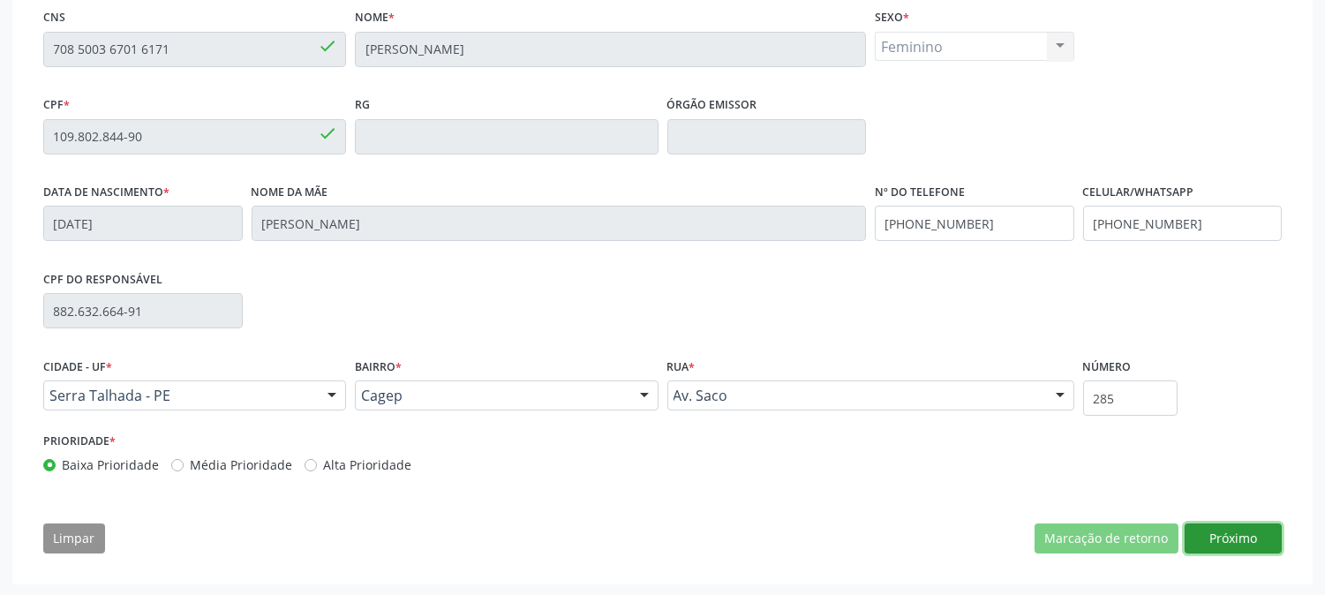
click at [1236, 525] on button "Próximo" at bounding box center [1232, 538] width 97 height 30
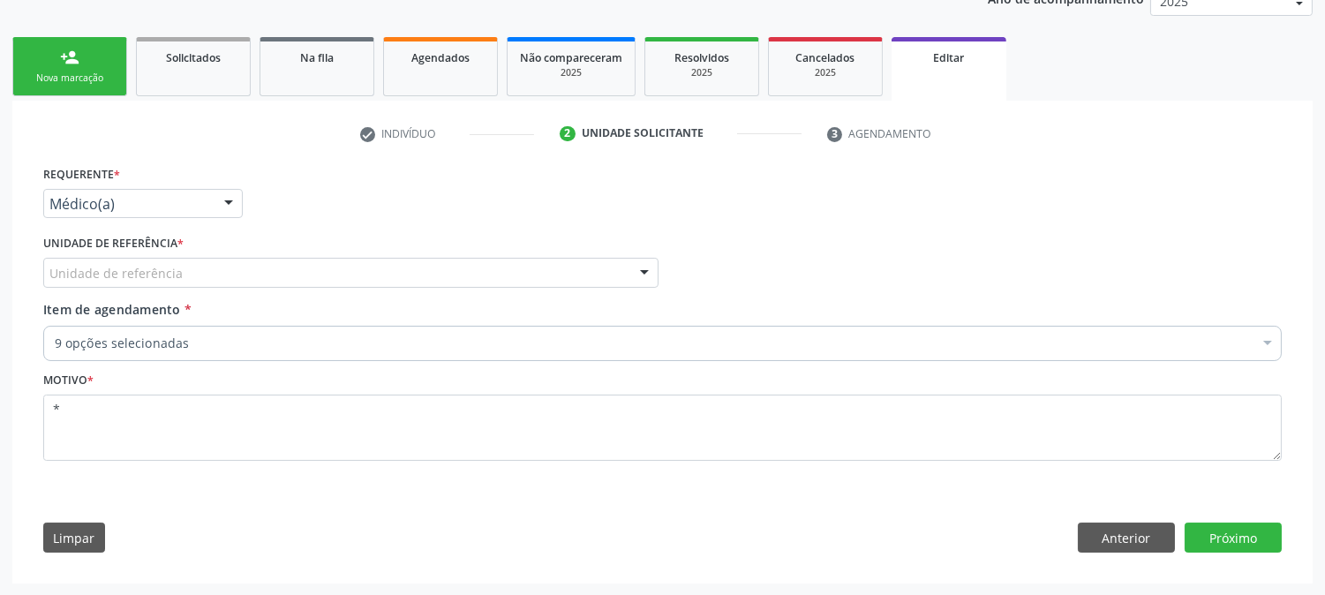
click at [214, 215] on div "Médico(a) Médico(a) Enfermeiro(a) Paciente Nenhum resultado encontrado para: " …" at bounding box center [142, 204] width 199 height 30
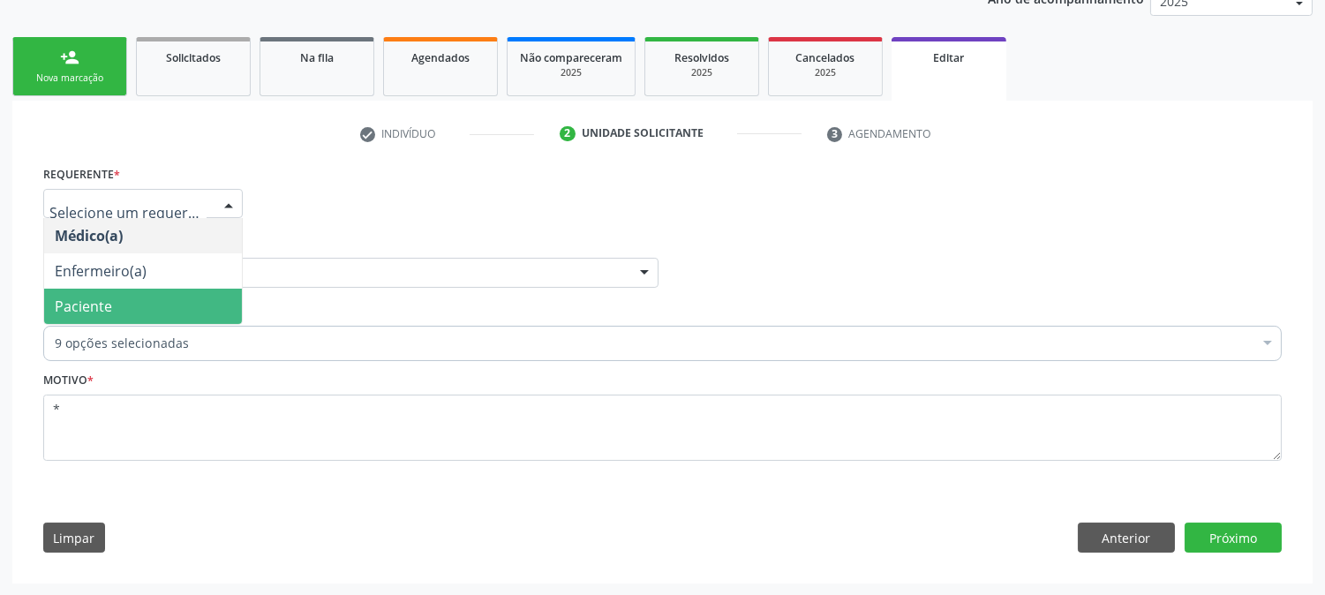
click at [189, 298] on span "Paciente" at bounding box center [143, 306] width 198 height 35
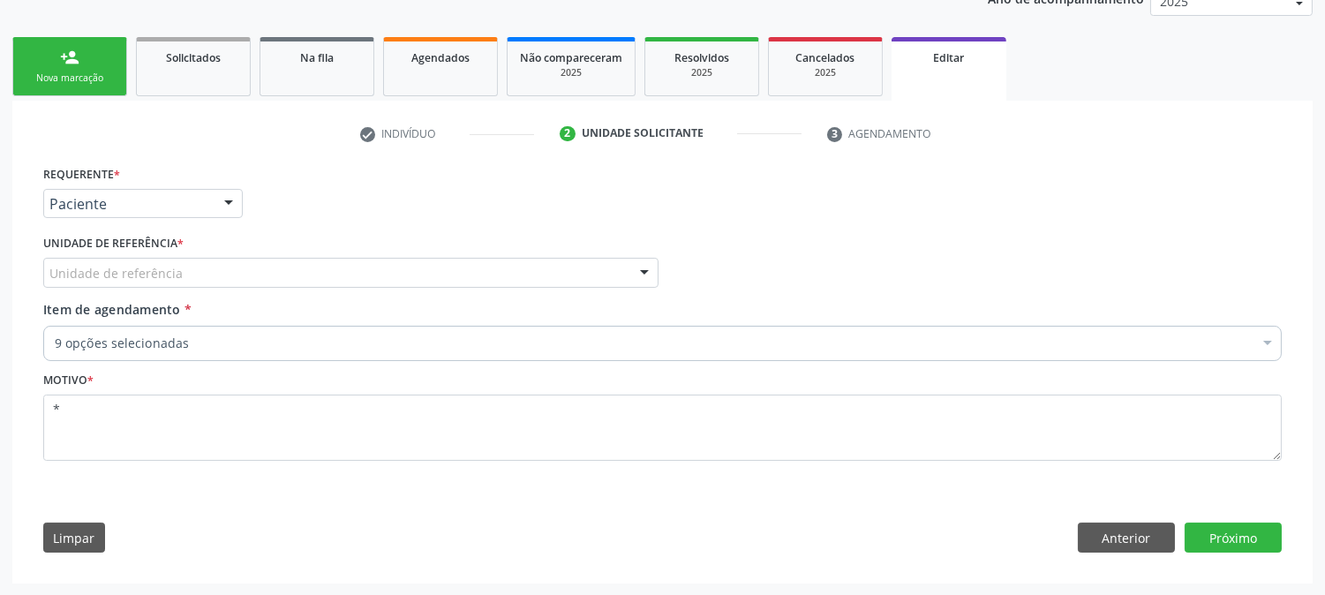
click at [189, 271] on div "Unidade de referência" at bounding box center [350, 273] width 615 height 30
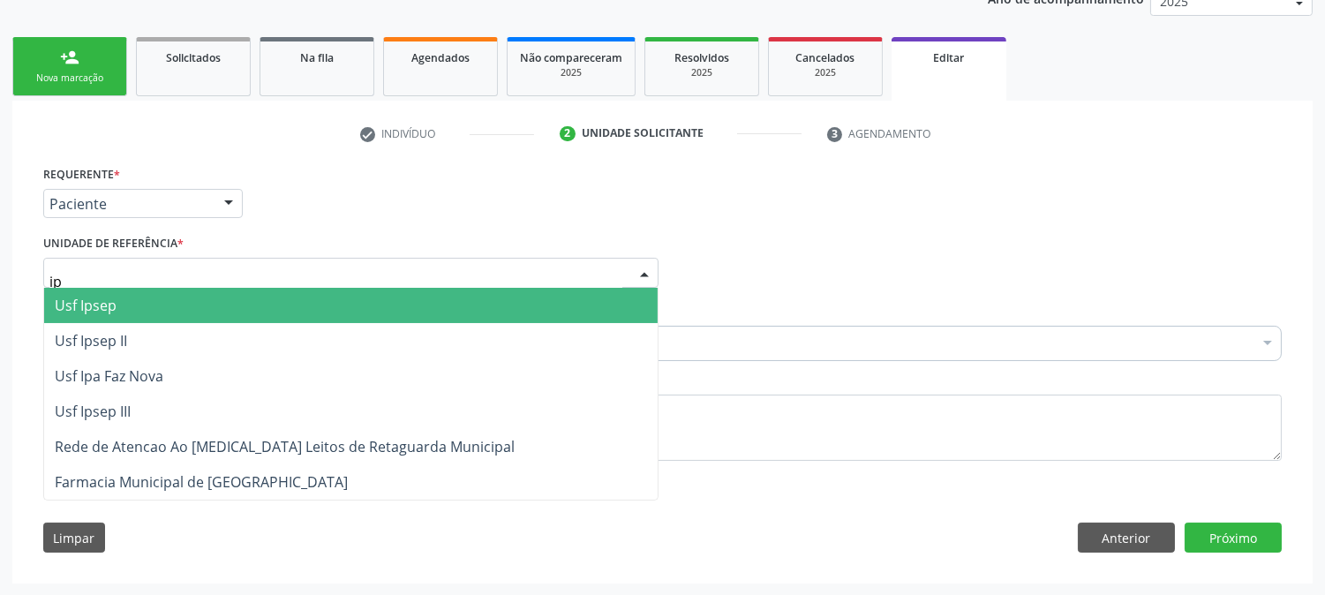
type input "ipa"
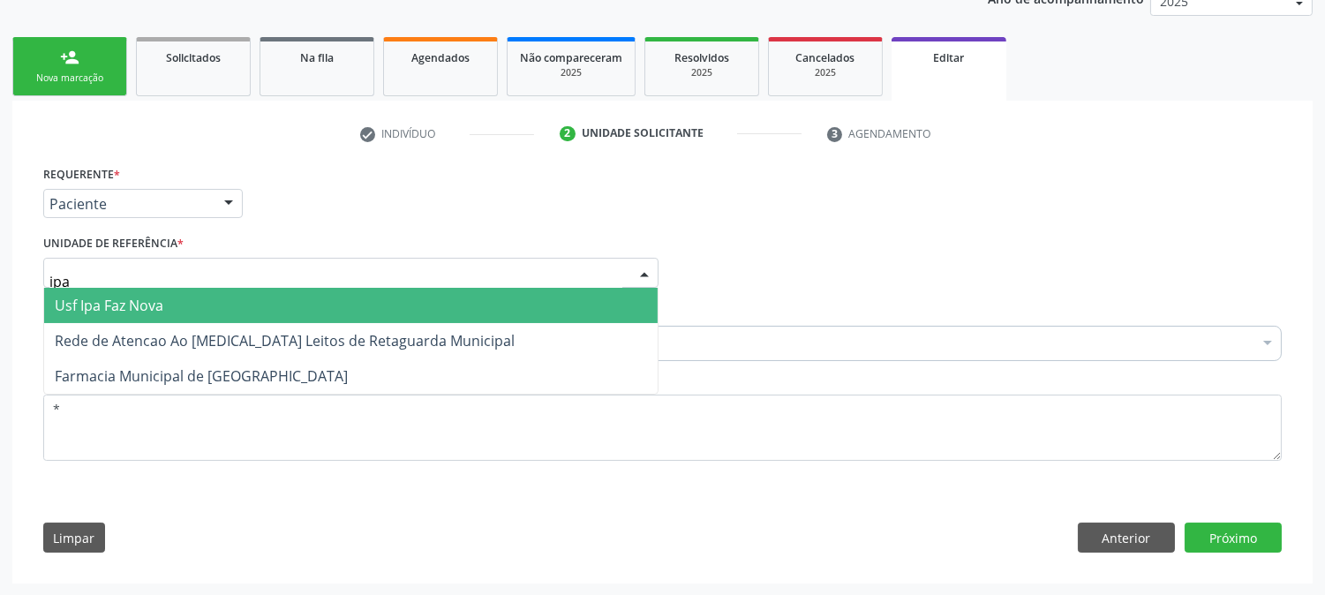
click at [192, 294] on span "Usf Ipa Faz Nova" at bounding box center [350, 305] width 613 height 35
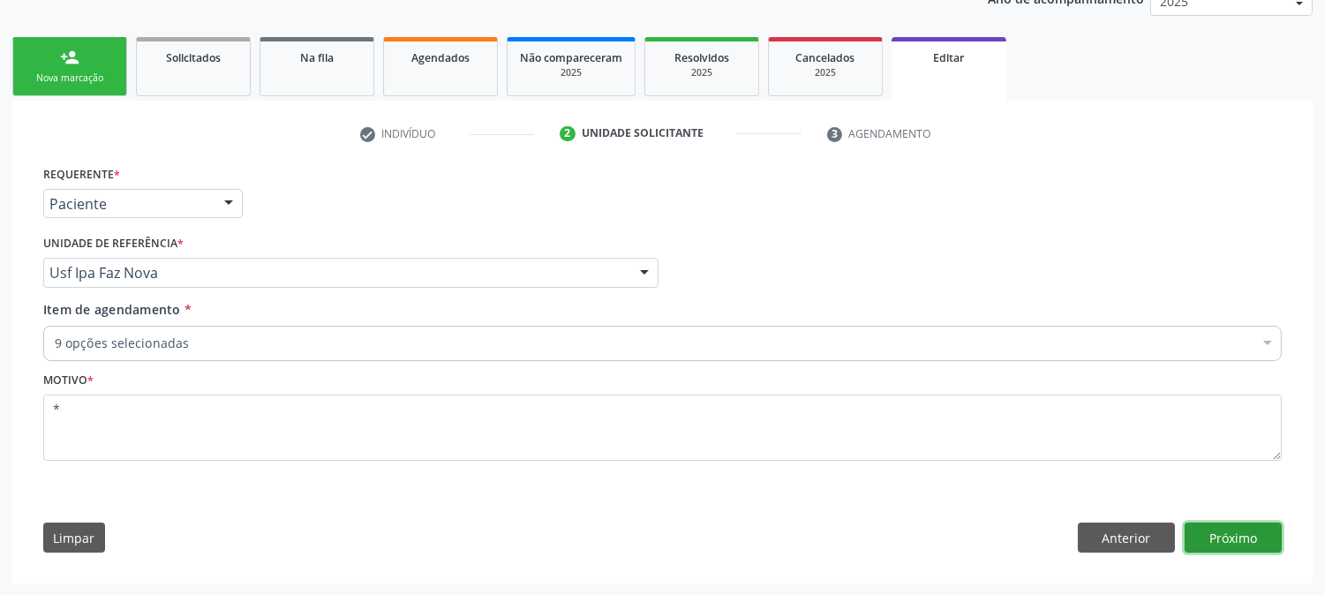
click at [1221, 532] on button "Próximo" at bounding box center [1232, 537] width 97 height 30
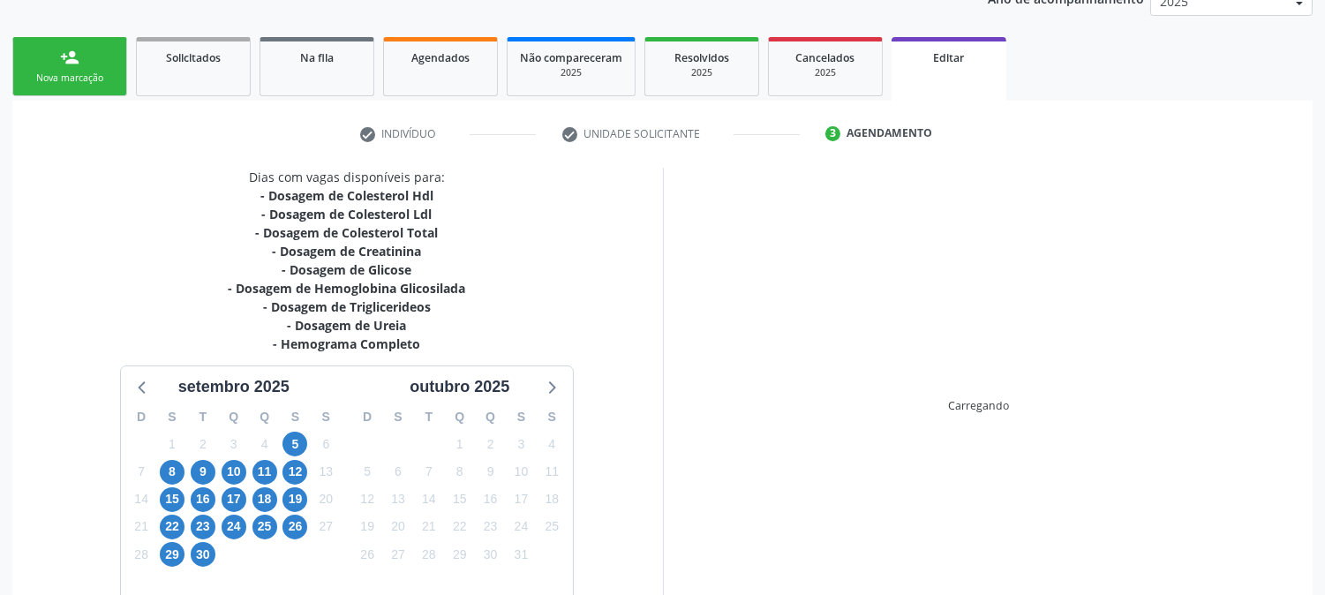
scroll to position [344, 0]
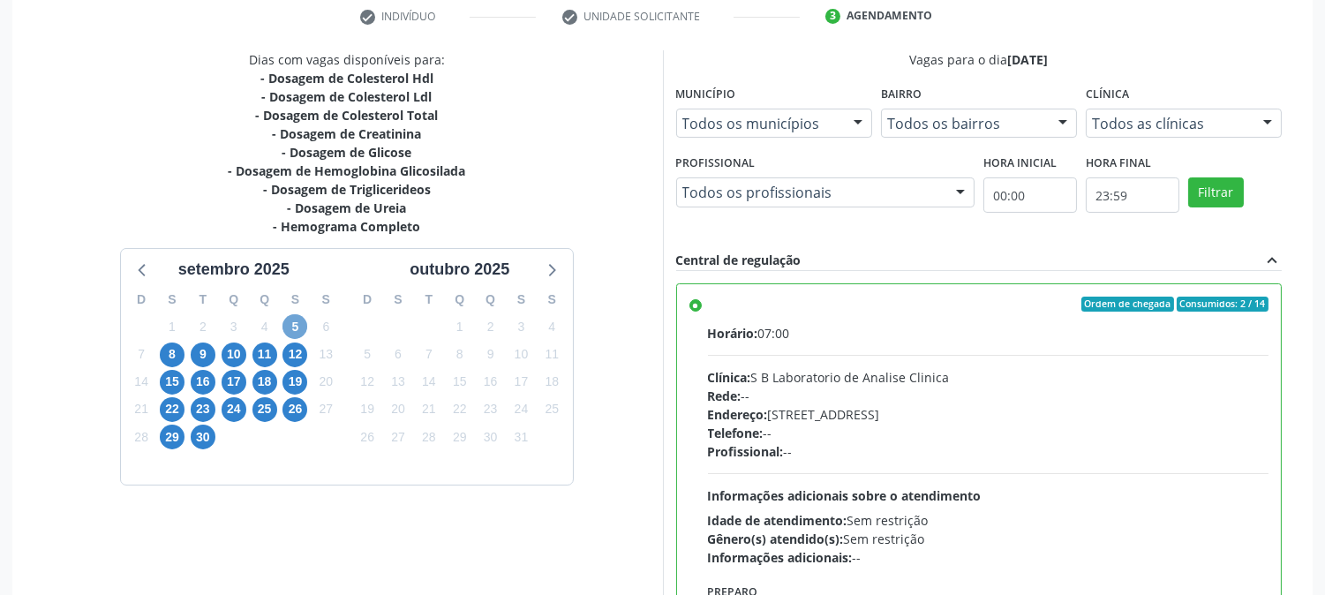
click at [293, 320] on span "5" at bounding box center [294, 326] width 25 height 25
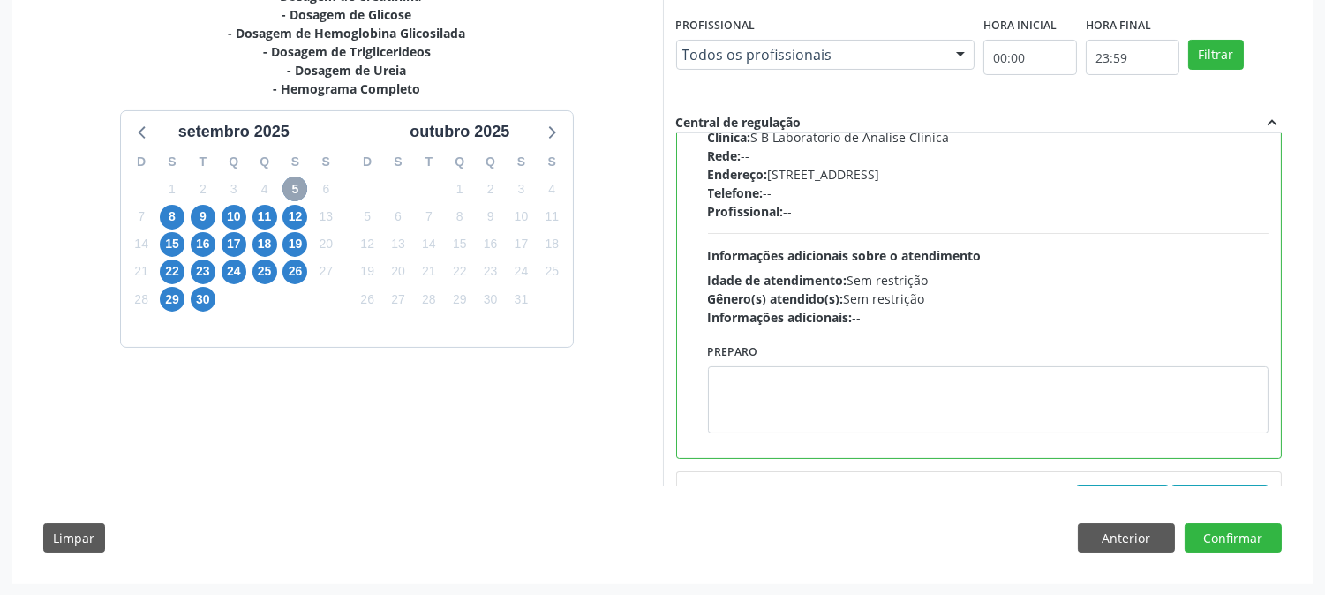
scroll to position [4, 0]
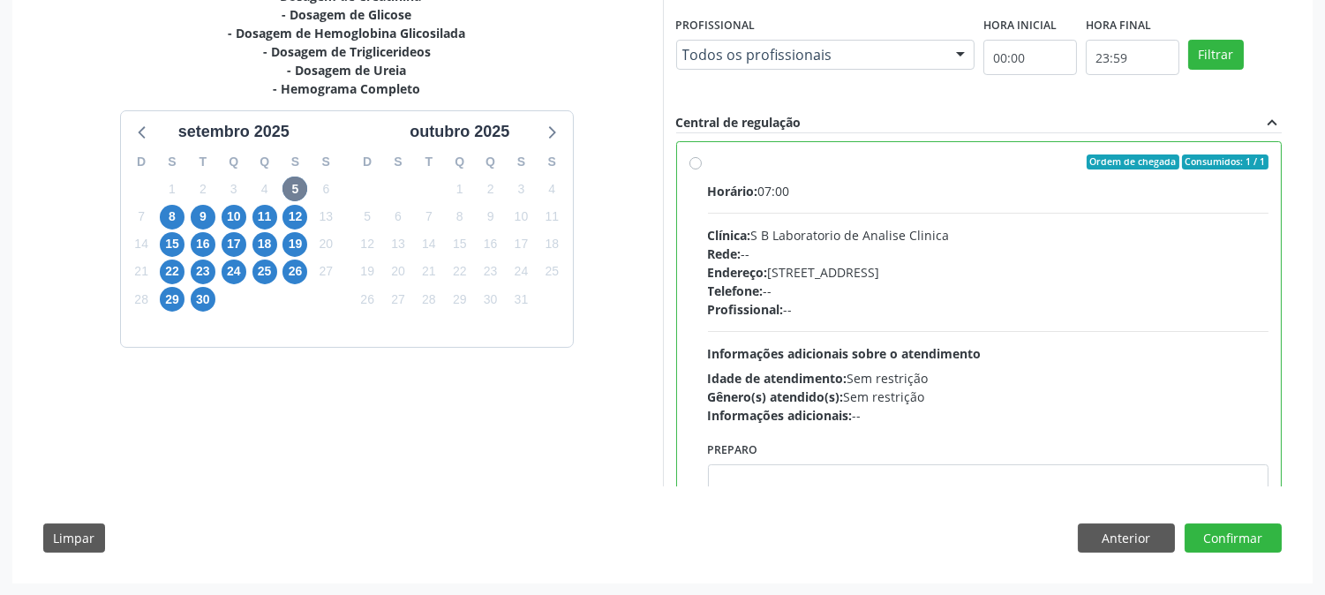
click at [879, 339] on div "Horário: 07:00 Clínica: S B Laboratorio de Analise Clinica Rede: -- Endereço: C…" at bounding box center [988, 303] width 561 height 243
click at [702, 170] on input "Ordem de chegada Consumidos: 1 / 1 Horário: 07:00 Clínica: S B Laboratorio de A…" at bounding box center [695, 162] width 12 height 16
radio input "true"
click at [1255, 540] on button "Confirmar" at bounding box center [1232, 538] width 97 height 30
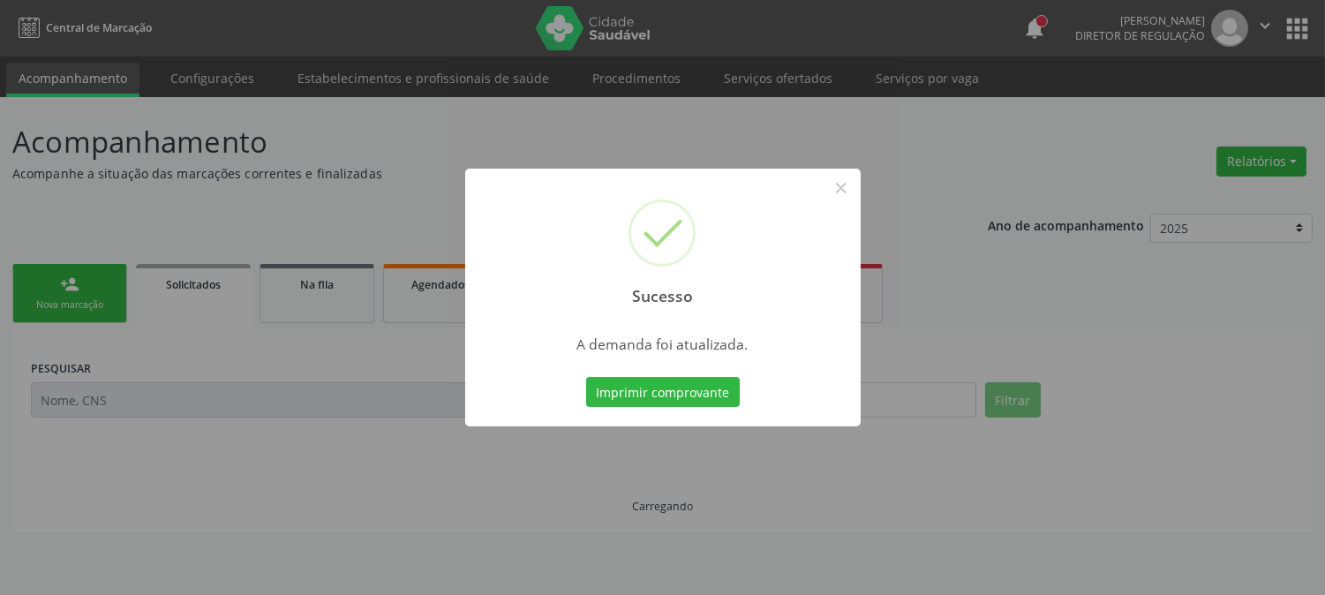
scroll to position [0, 0]
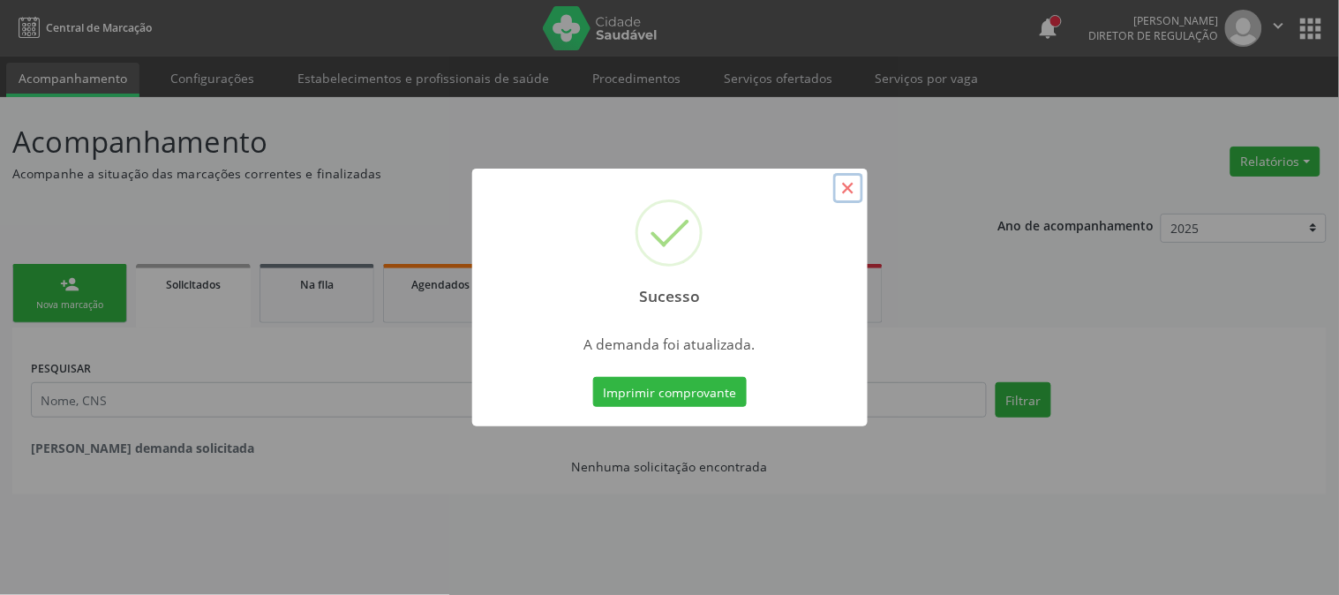
click at [849, 187] on button "×" at bounding box center [848, 188] width 30 height 30
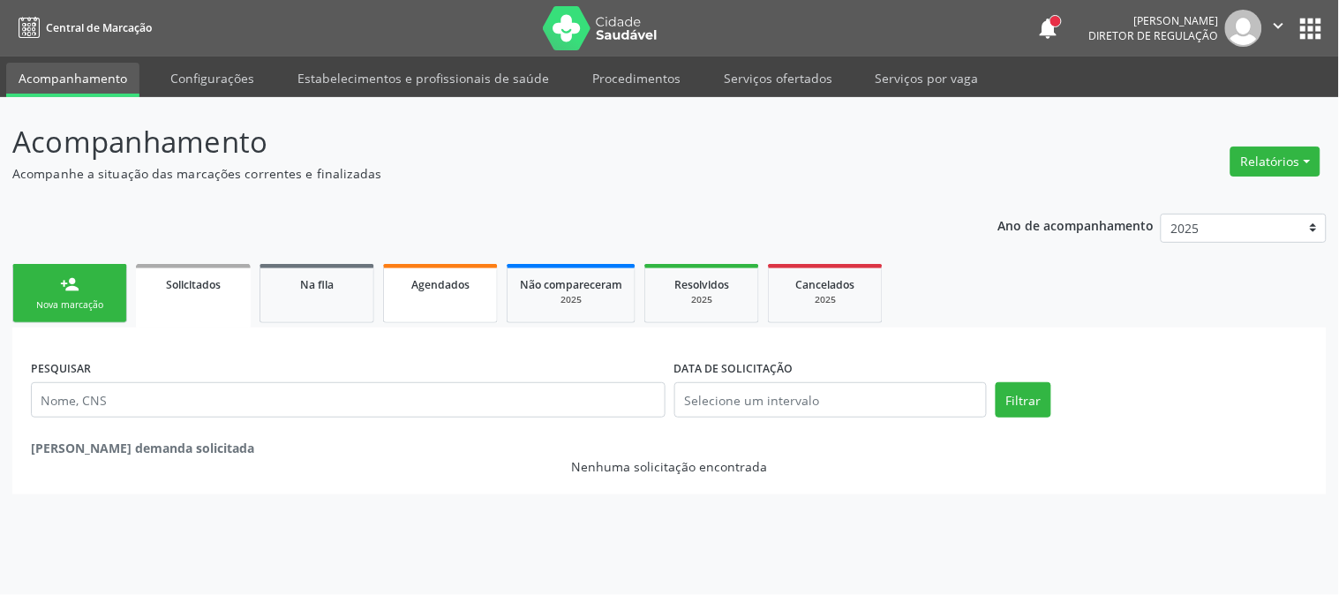
click at [484, 282] on link "Agendados" at bounding box center [440, 293] width 115 height 59
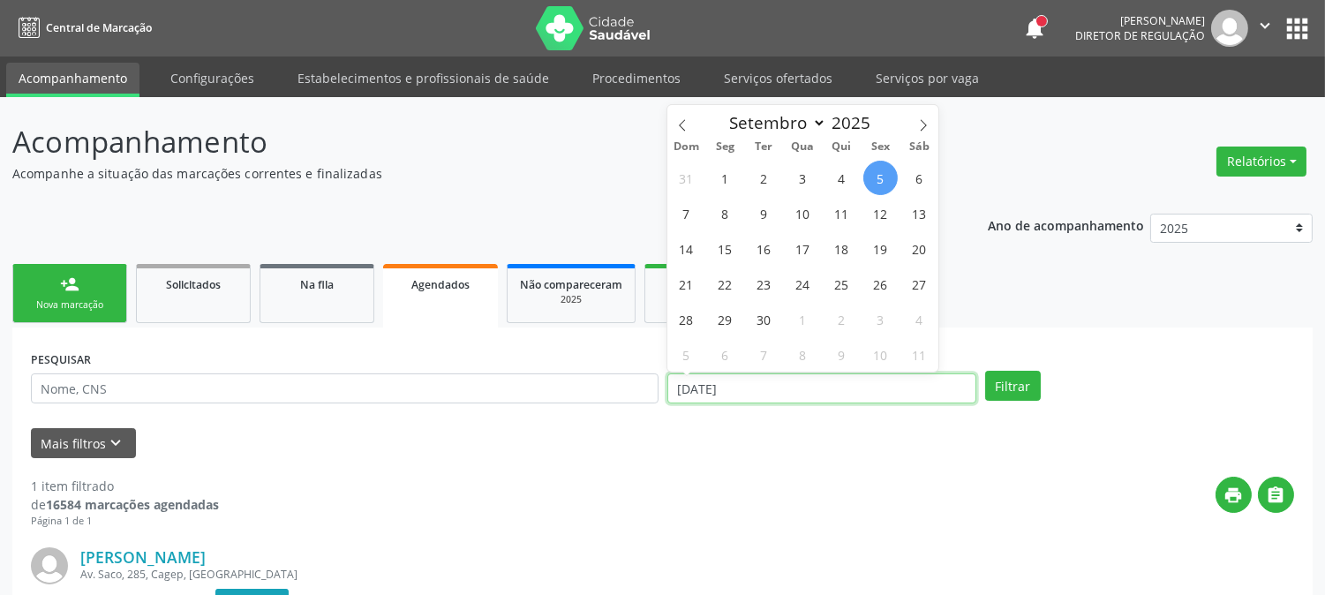
click at [752, 378] on input "05/09/2025" at bounding box center [821, 388] width 309 height 30
click at [674, 124] on span at bounding box center [682, 120] width 30 height 30
select select "7"
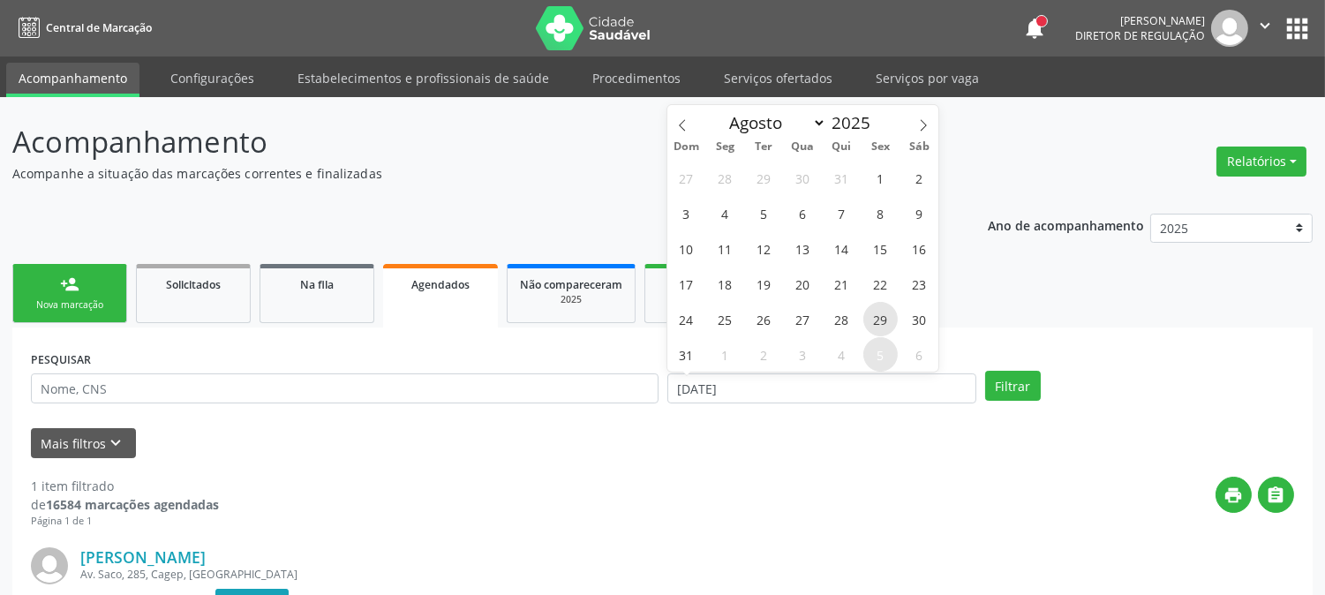
click at [867, 312] on span "29" at bounding box center [880, 319] width 34 height 34
type input "29/08/2025"
click at [880, 309] on span "29" at bounding box center [880, 319] width 34 height 34
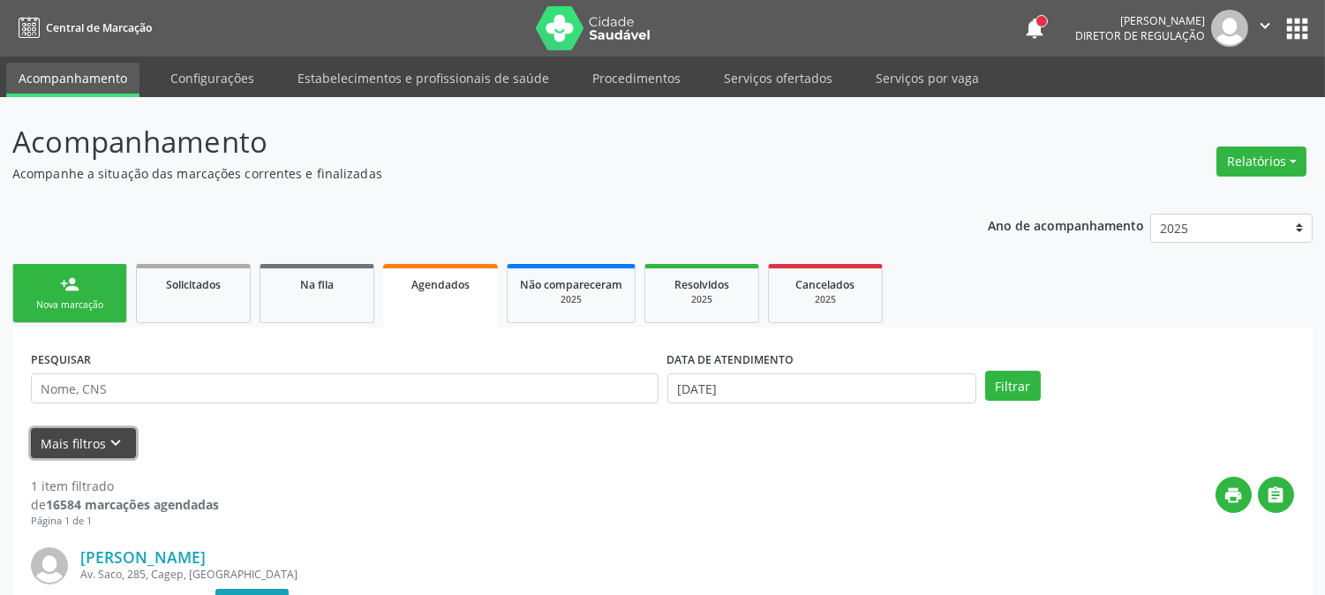
click at [37, 445] on button "Mais filtros keyboard_arrow_down" at bounding box center [83, 443] width 105 height 31
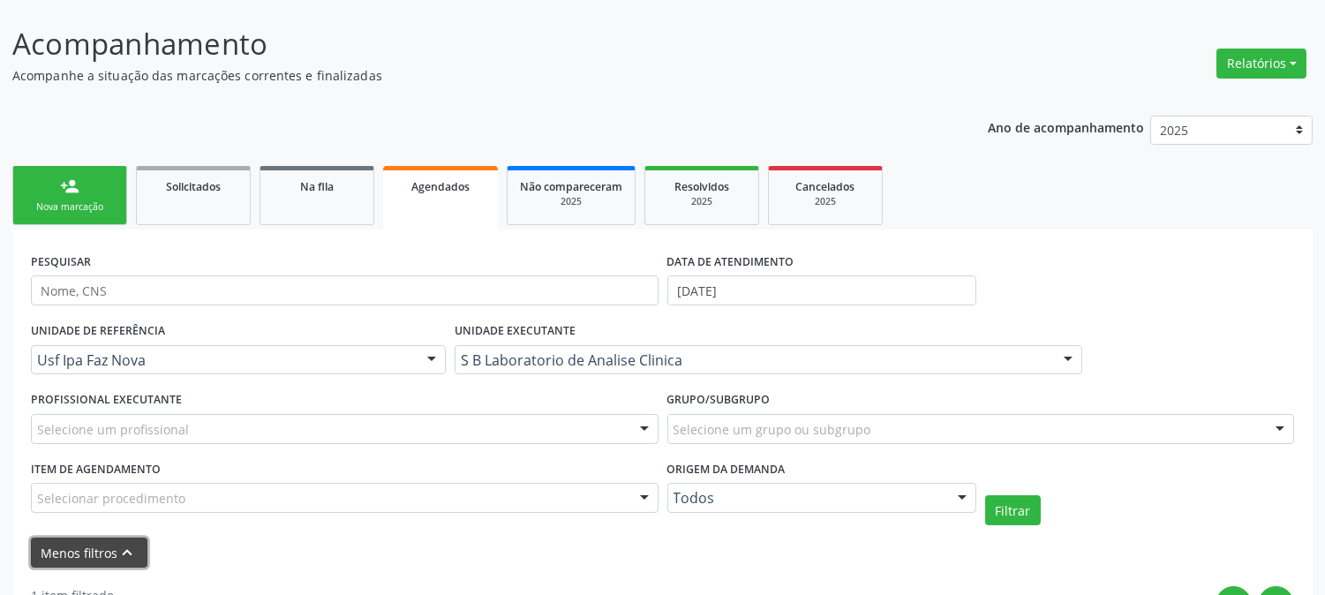
scroll to position [196, 0]
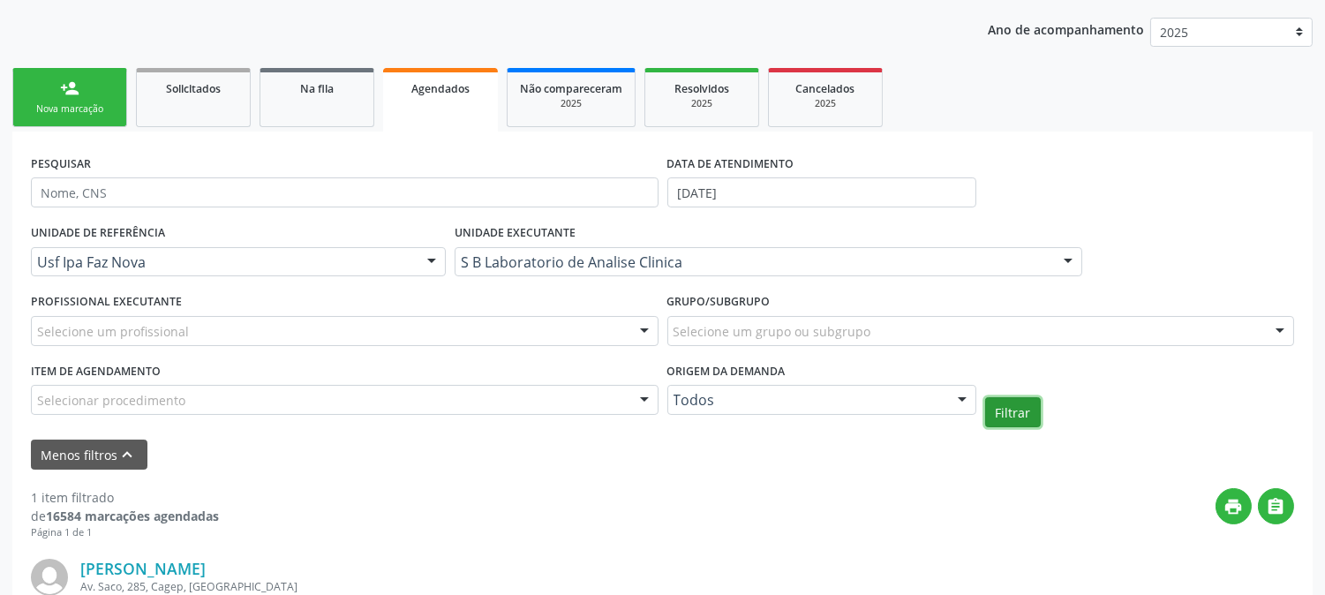
click at [1011, 425] on button "Filtrar" at bounding box center [1013, 412] width 56 height 30
